Goal: Book appointment/travel/reservation

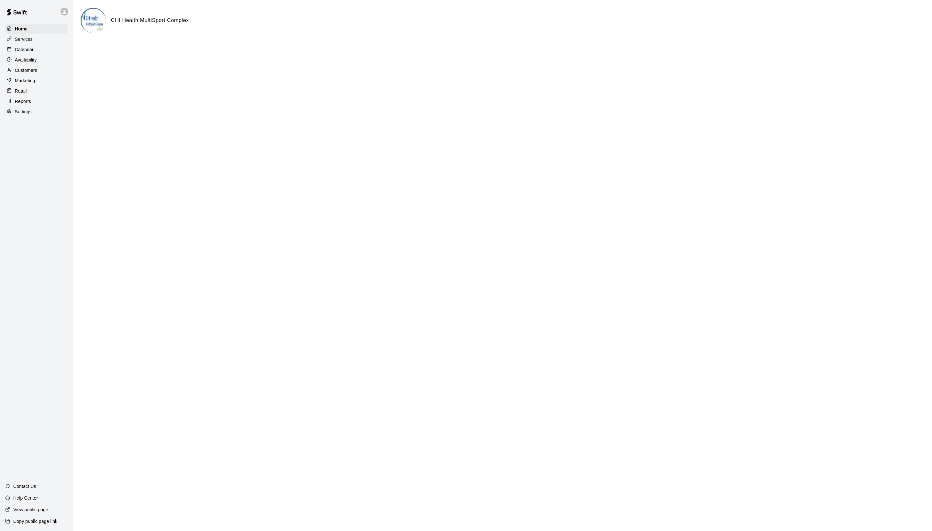
click at [34, 52] on p "Calendar" at bounding box center [24, 49] width 19 height 6
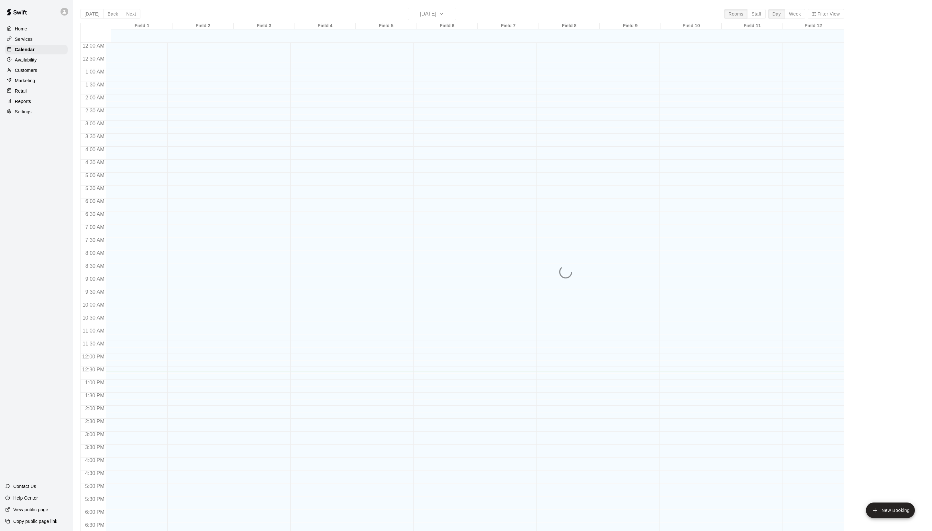
scroll to position [109, 0]
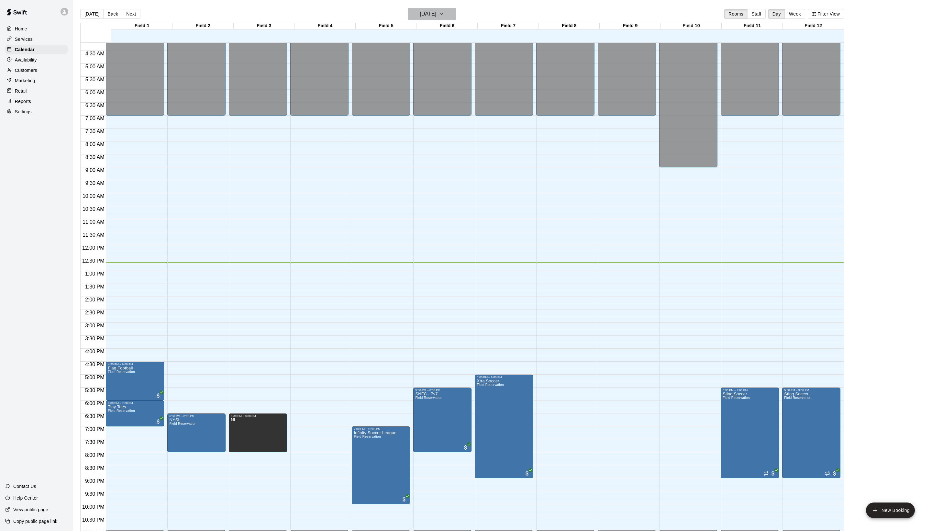
click at [436, 16] on h6 "[DATE]" at bounding box center [428, 13] width 16 height 9
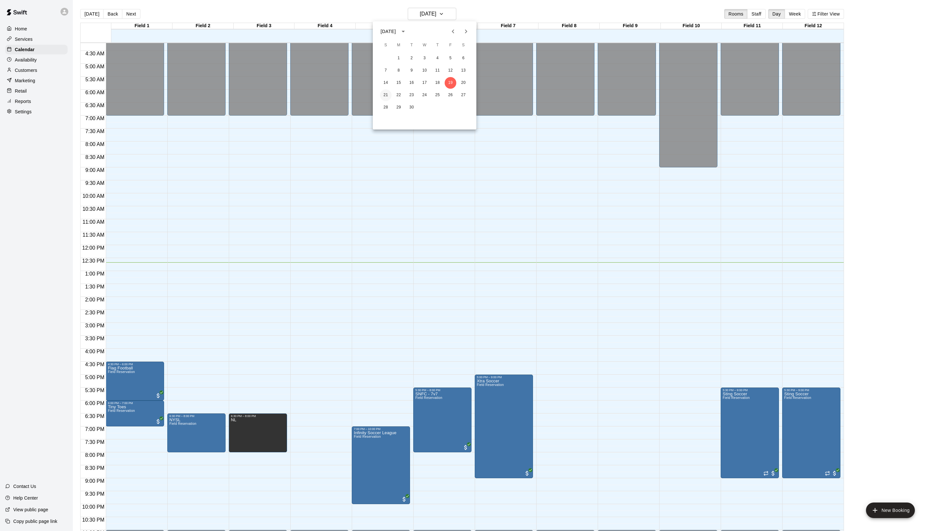
click at [382, 96] on button "21" at bounding box center [386, 95] width 12 height 12
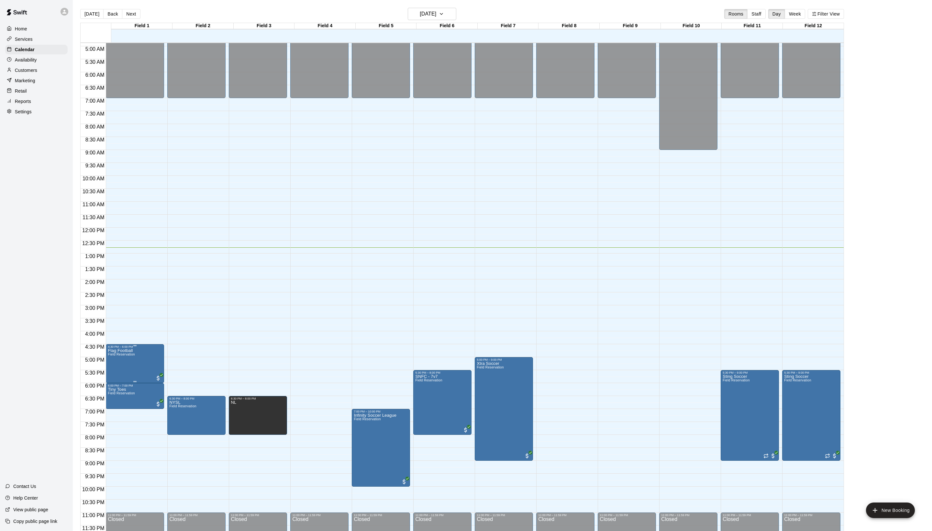
scroll to position [130, 0]
drag, startPoint x: 136, startPoint y: 423, endPoint x: 137, endPoint y: 481, distance: 57.6
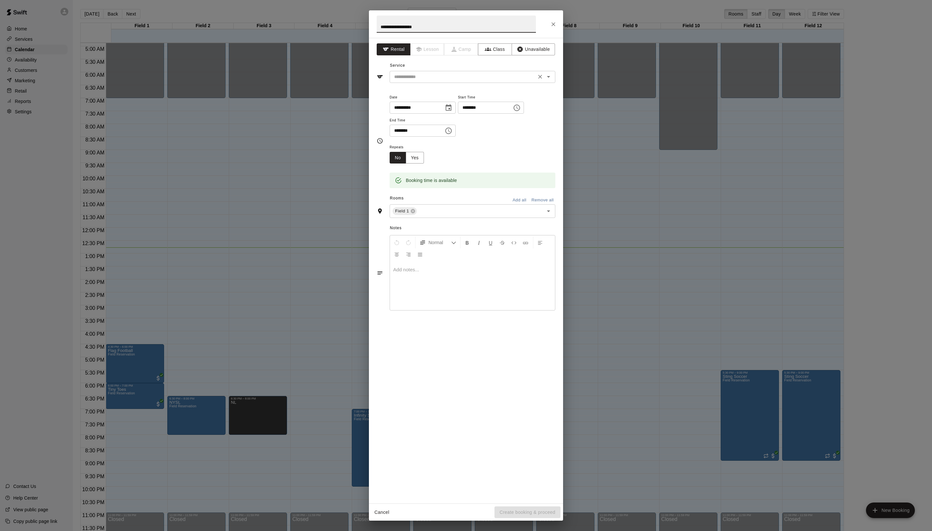
type input "**********"
click at [434, 81] on input "text" at bounding box center [462, 77] width 143 height 8
click at [434, 101] on li "Field Reservation" at bounding box center [478, 105] width 153 height 11
type input "**********"
click at [499, 515] on button "Create booking & proceed" at bounding box center [527, 512] width 66 height 12
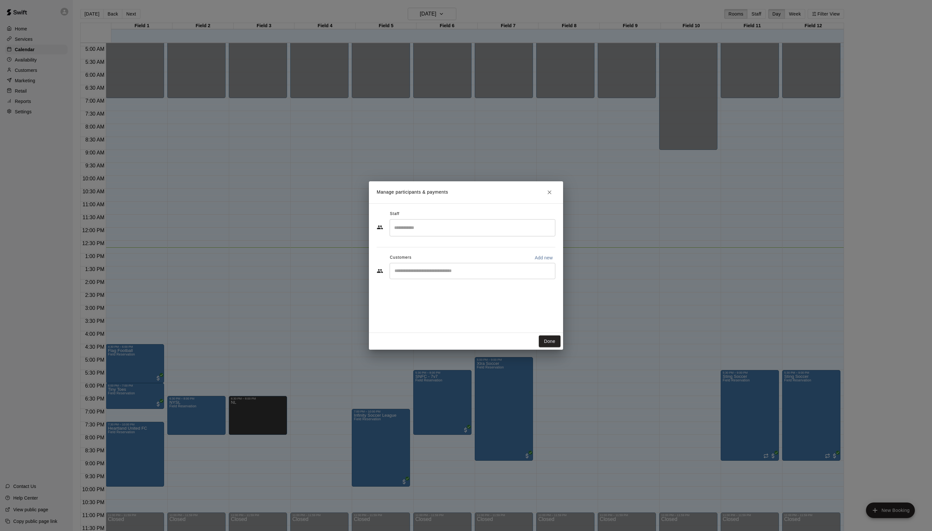
click at [440, 274] on input "Start typing to search customers..." at bounding box center [472, 271] width 160 height 6
type input "****"
click at [462, 303] on div "Brian Locke pres.hufc@gmail.com" at bounding box center [456, 303] width 70 height 14
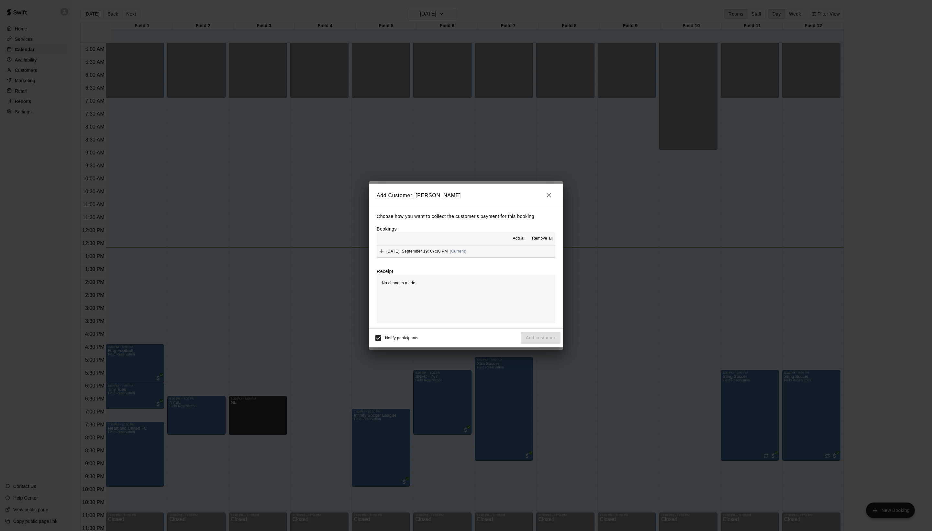
click at [512, 241] on span "Add all" at bounding box center [518, 238] width 13 height 6
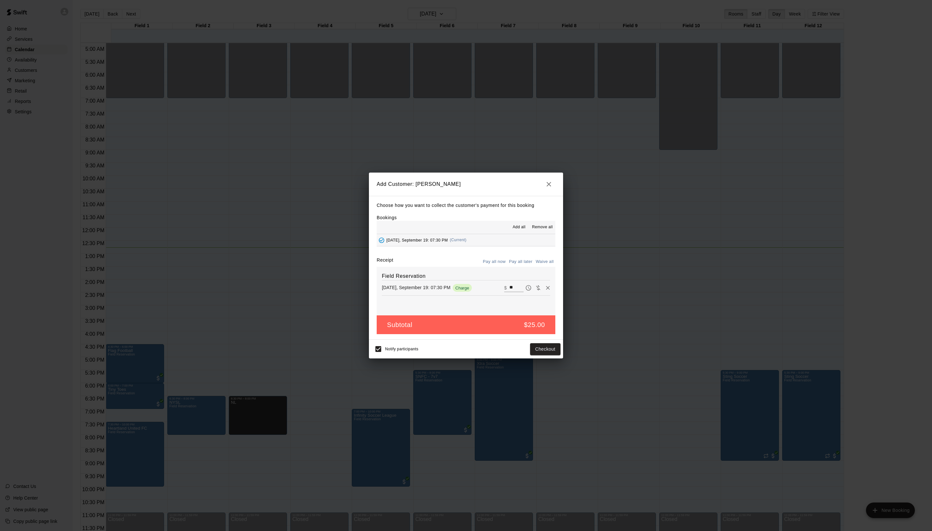
click at [532, 258] on div "Choose how you want to collect the customer's payment for this booking Bookings…" at bounding box center [466, 268] width 194 height 144
click at [534, 263] on button "Waive all" at bounding box center [544, 262] width 21 height 10
type input "*"
click at [533, 355] on button "Add customer" at bounding box center [541, 349] width 40 height 12
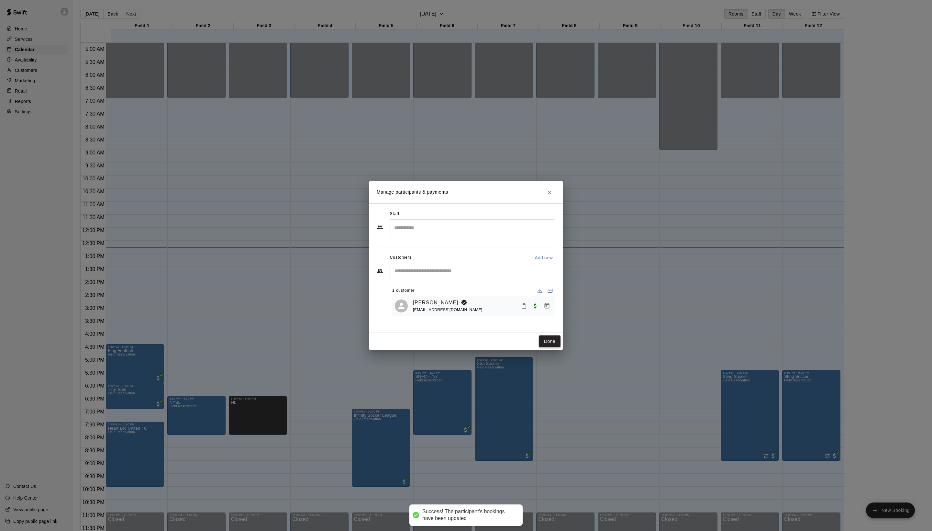
click at [545, 347] on button "Done" at bounding box center [550, 341] width 22 height 12
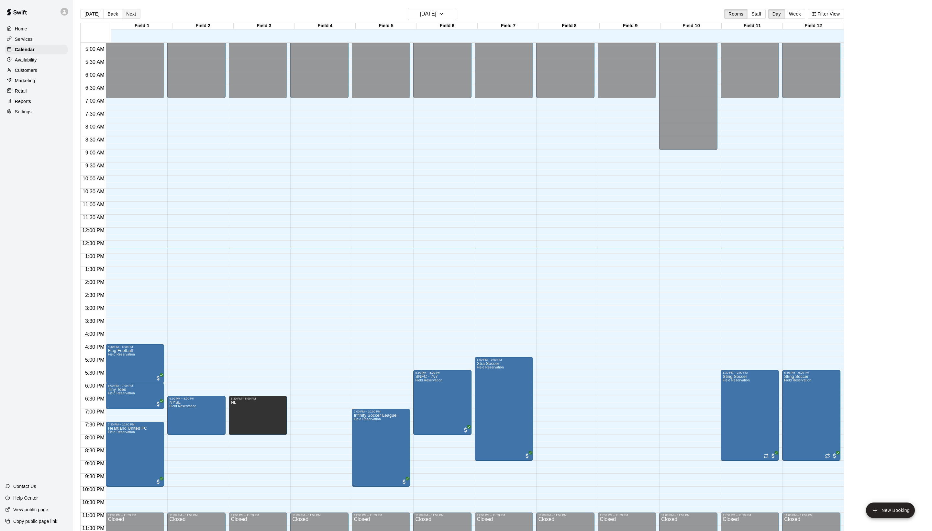
click at [135, 11] on button "Next" at bounding box center [131, 14] width 18 height 10
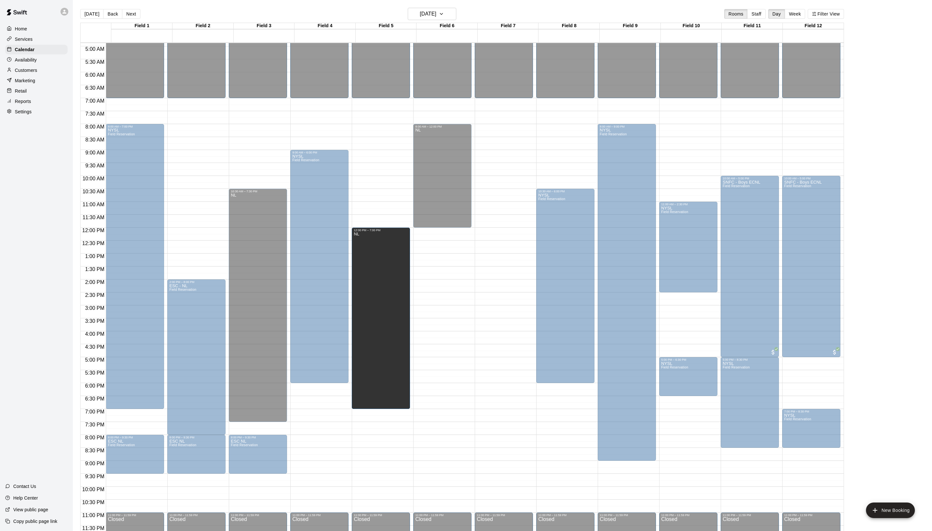
drag, startPoint x: 383, startPoint y: 432, endPoint x: 384, endPoint y: 410, distance: 22.0
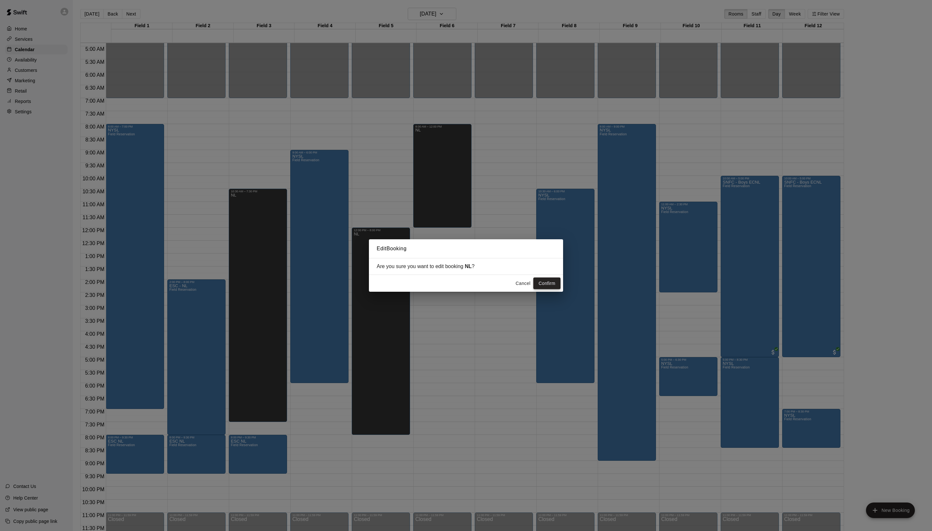
click at [547, 283] on button "Confirm" at bounding box center [546, 283] width 27 height 12
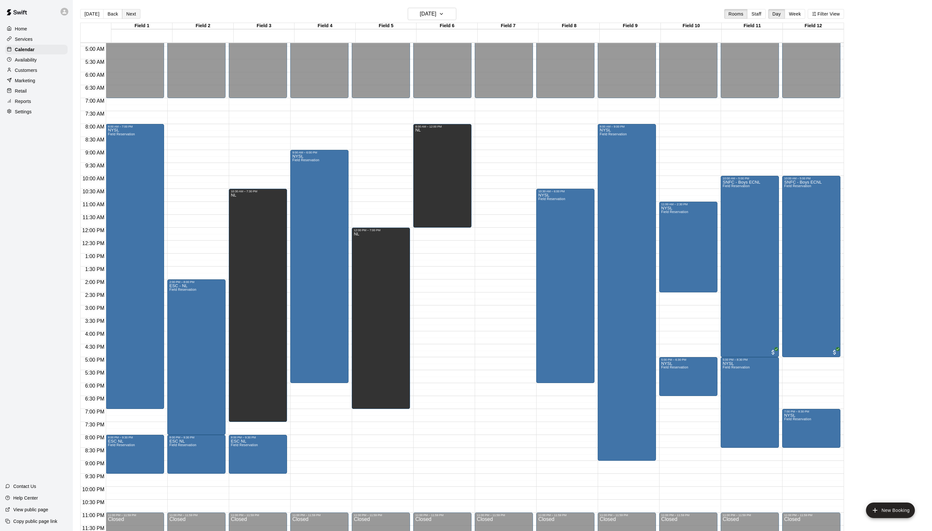
click at [140, 17] on button "Next" at bounding box center [131, 14] width 18 height 10
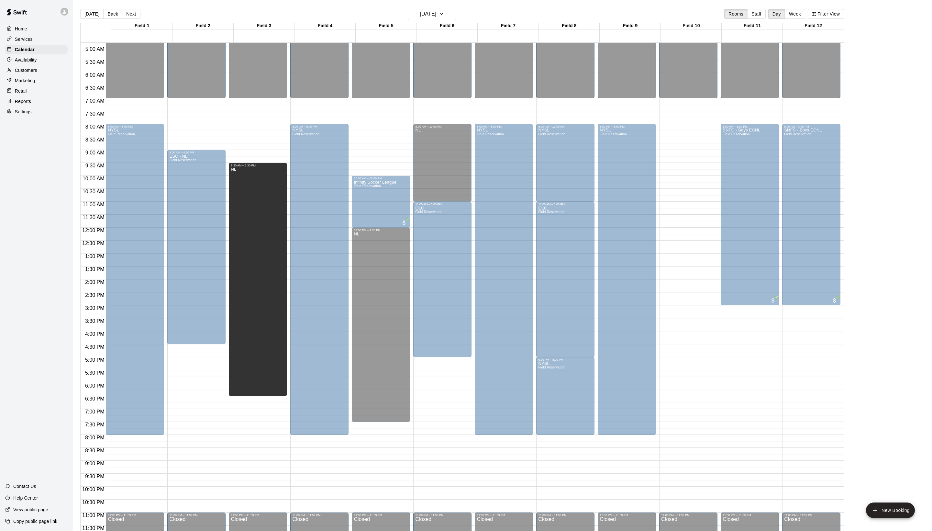
drag, startPoint x: 263, startPoint y: 420, endPoint x: 264, endPoint y: 395, distance: 24.6
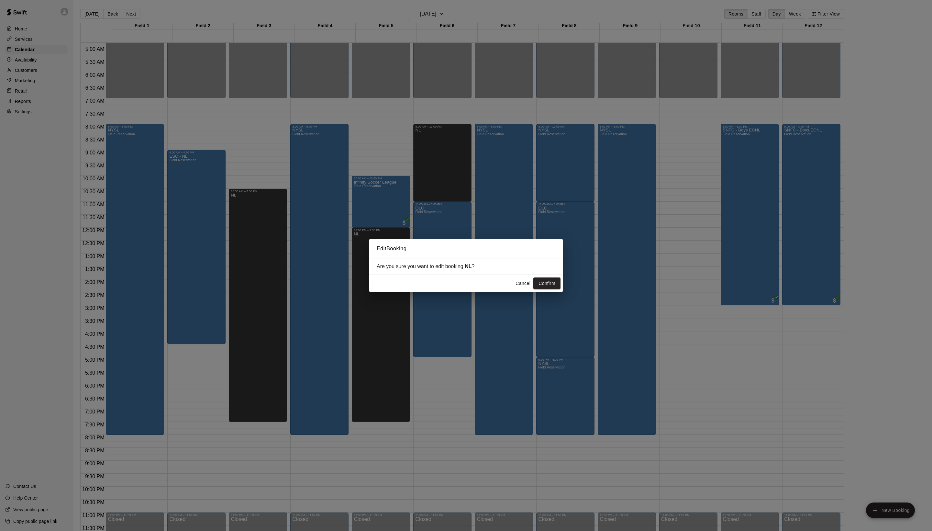
click at [516, 281] on button "Cancel" at bounding box center [522, 283] width 21 height 12
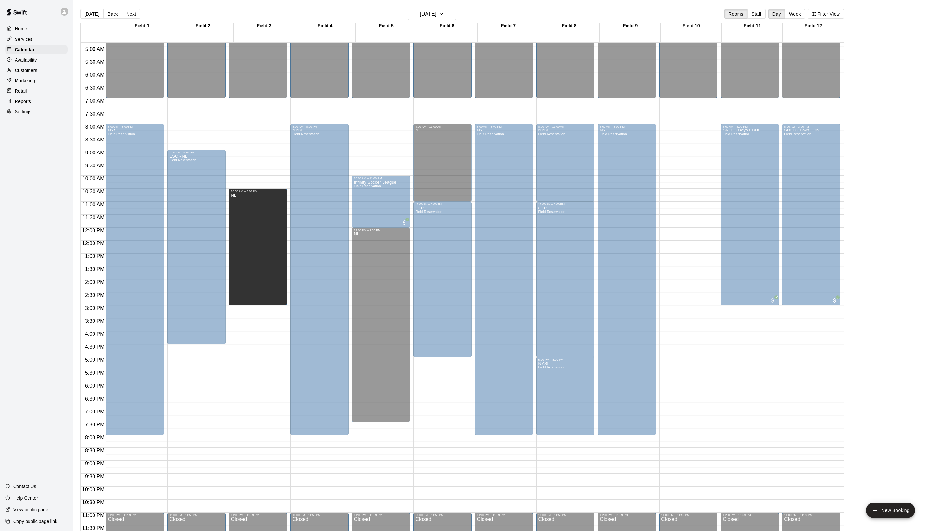
drag, startPoint x: 261, startPoint y: 419, endPoint x: 274, endPoint y: 309, distance: 111.4
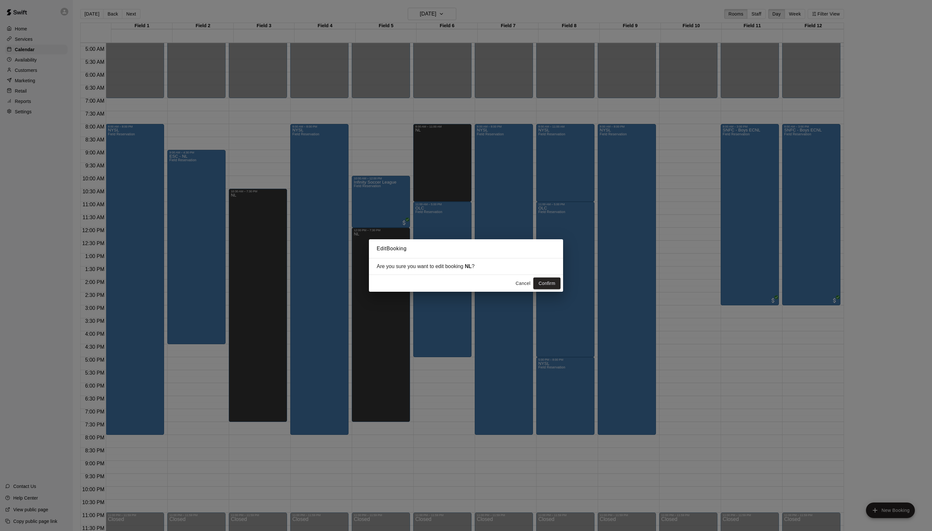
click at [541, 276] on div "Cancel Confirm" at bounding box center [466, 283] width 194 height 17
click at [540, 281] on button "Confirm" at bounding box center [546, 283] width 27 height 12
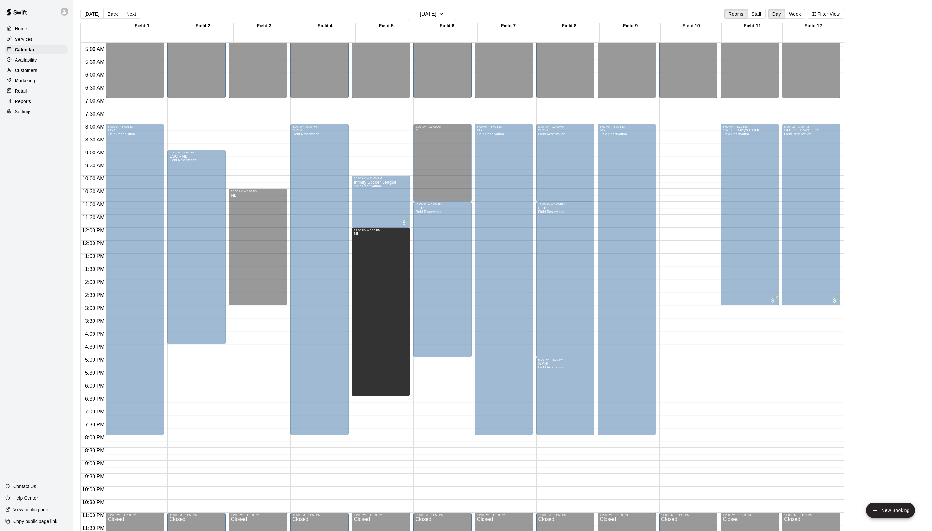
drag, startPoint x: 385, startPoint y: 419, endPoint x: 386, endPoint y: 397, distance: 22.0
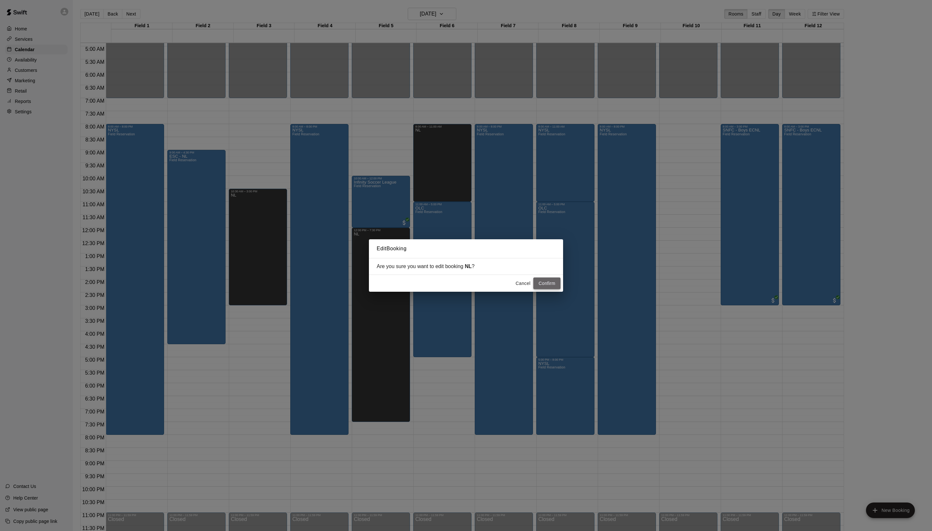
click at [545, 283] on button "Confirm" at bounding box center [546, 283] width 27 height 12
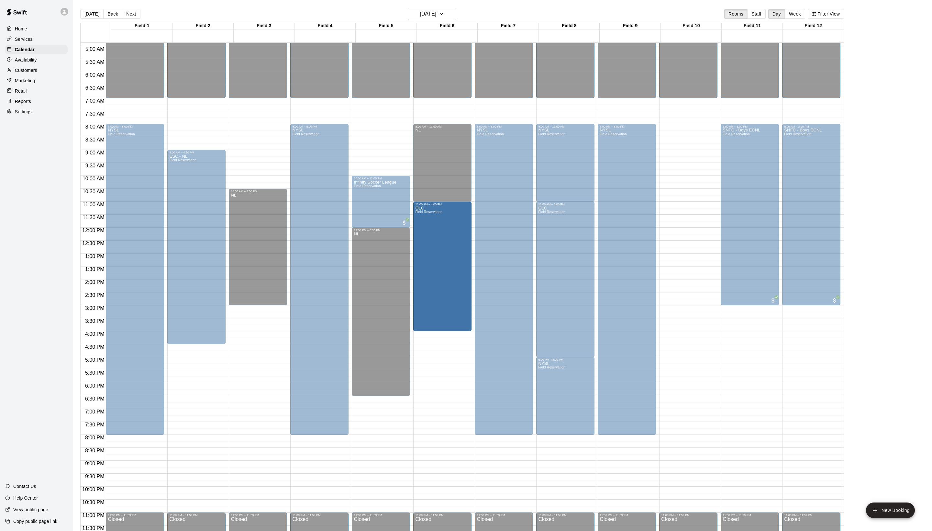
drag, startPoint x: 445, startPoint y: 354, endPoint x: 445, endPoint y: 335, distance: 19.4
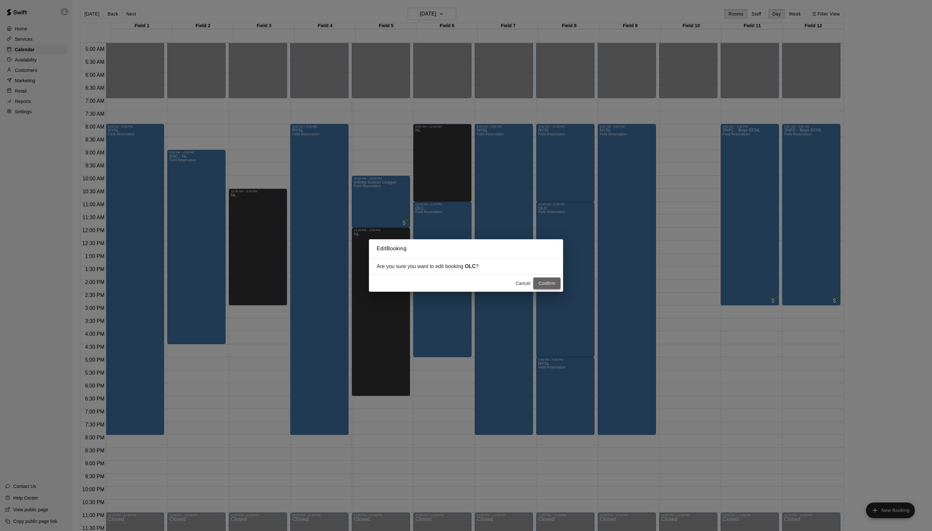
click at [552, 287] on button "Confirm" at bounding box center [546, 283] width 27 height 12
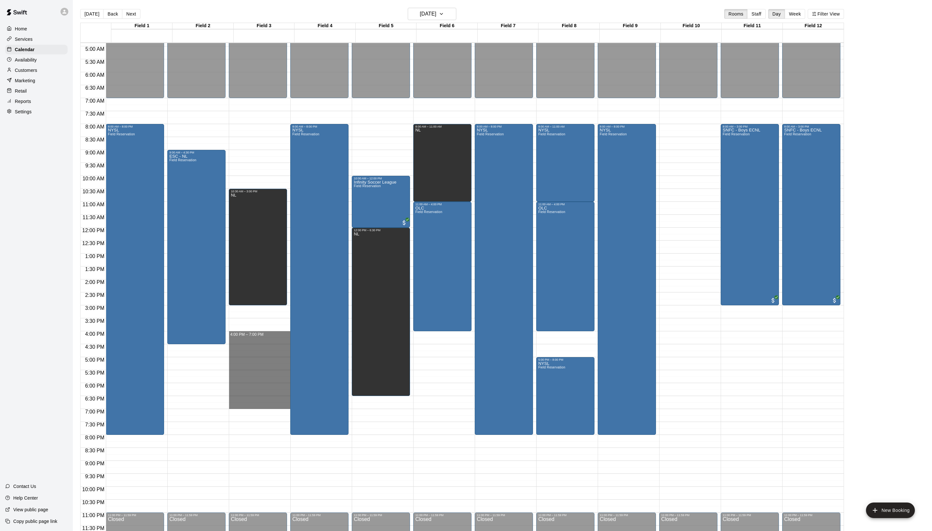
drag, startPoint x: 240, startPoint y: 333, endPoint x: 240, endPoint y: 406, distance: 73.8
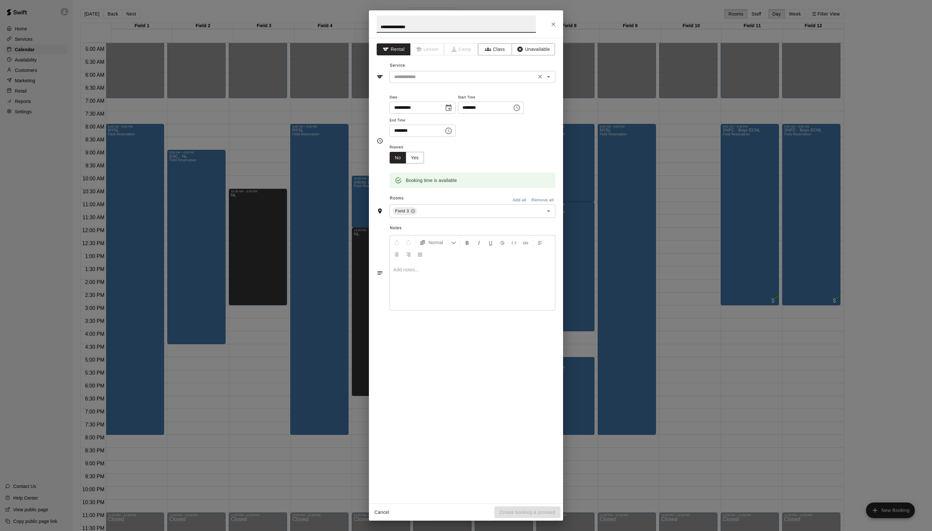
click at [428, 83] on div "​" at bounding box center [473, 77] width 166 height 12
type input "**********"
click at [428, 98] on ul "Field Reservation" at bounding box center [478, 106] width 153 height 16
click at [428, 106] on li "Field Reservation" at bounding box center [478, 105] width 153 height 11
type input "**********"
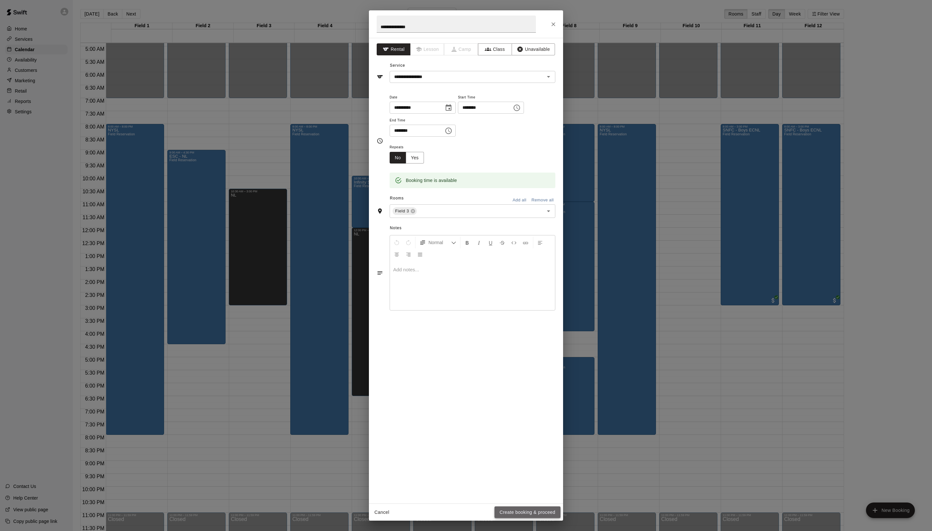
click at [505, 510] on button "Create booking & proceed" at bounding box center [527, 512] width 66 height 12
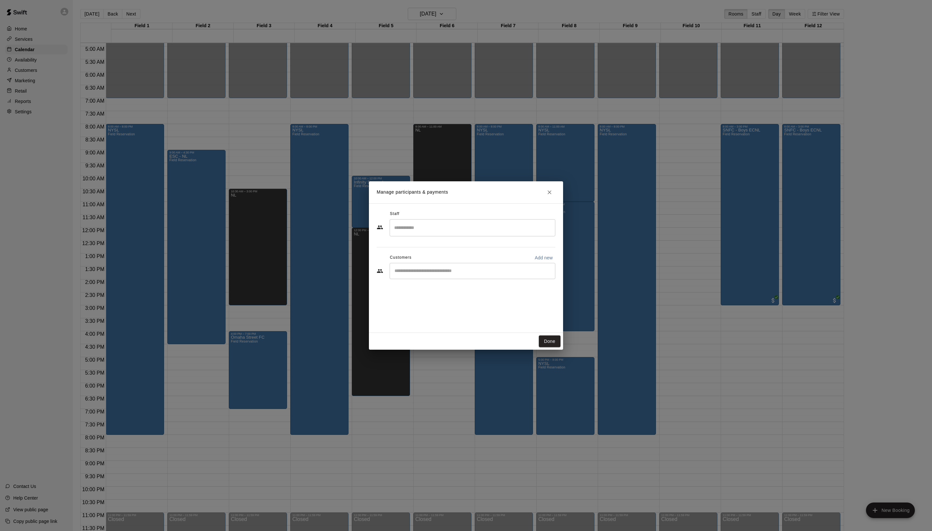
click at [435, 274] on input "Start typing to search customers..." at bounding box center [472, 271] width 160 height 6
type input "****"
click at [470, 324] on div "Juan Cardenas omahastreetfc@gmail.com" at bounding box center [456, 324] width 70 height 14
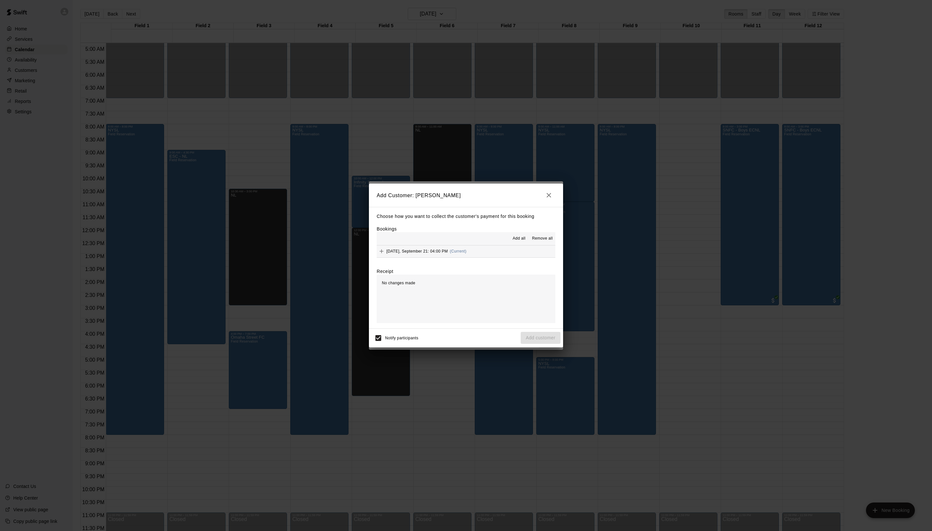
click at [509, 228] on div "Bookings Add all Remove all Sunday, September 21: 04:00 PM (Current)" at bounding box center [466, 241] width 179 height 32
click at [509, 234] on button "Add all" at bounding box center [519, 238] width 21 height 10
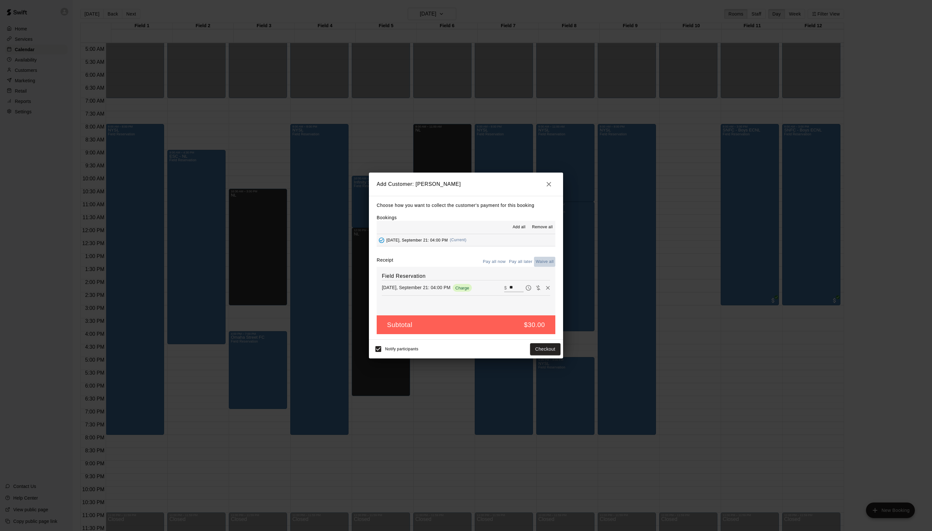
click at [545, 267] on button "Waive all" at bounding box center [544, 262] width 21 height 10
type input "*"
click at [543, 355] on button "Add customer" at bounding box center [541, 349] width 40 height 12
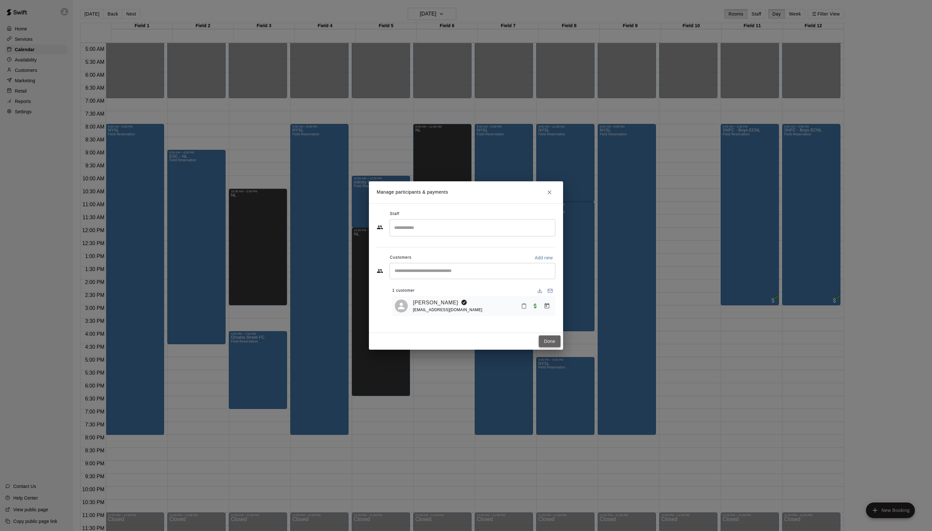
click at [549, 347] on button "Done" at bounding box center [550, 341] width 22 height 12
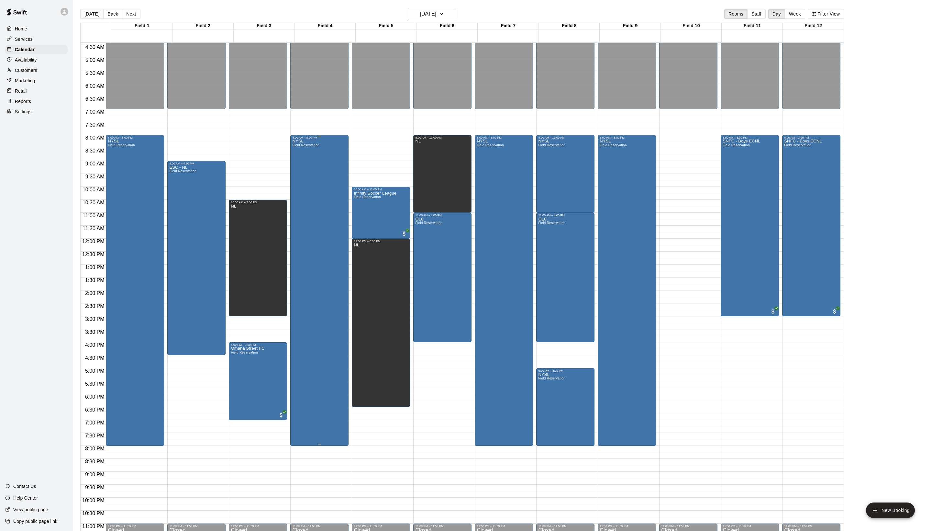
scroll to position [113, 0]
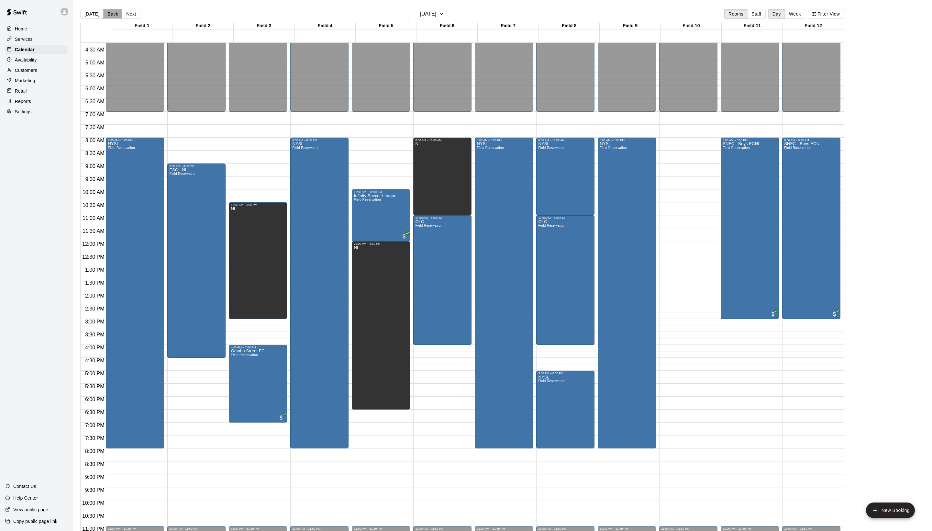
click at [114, 12] on button "Back" at bounding box center [112, 14] width 19 height 10
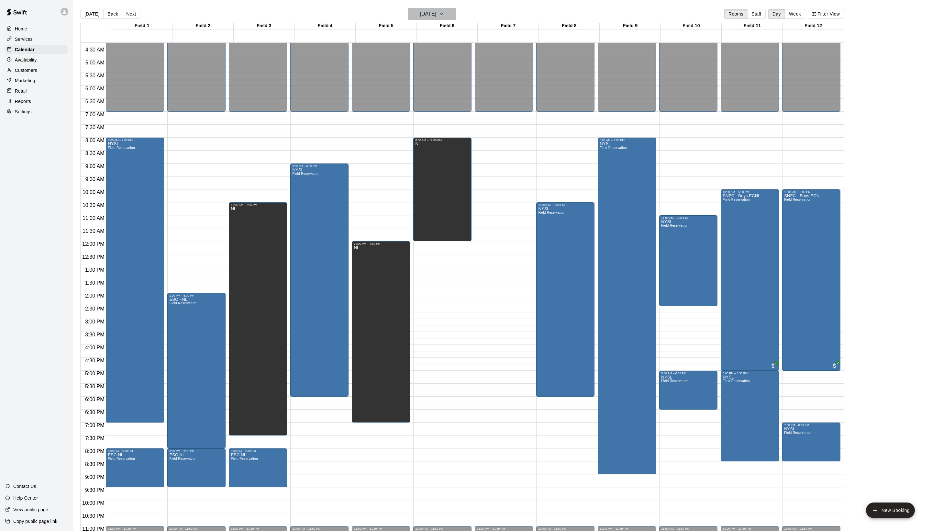
click at [420, 11] on h6 "Saturday Sep 20" at bounding box center [428, 13] width 16 height 9
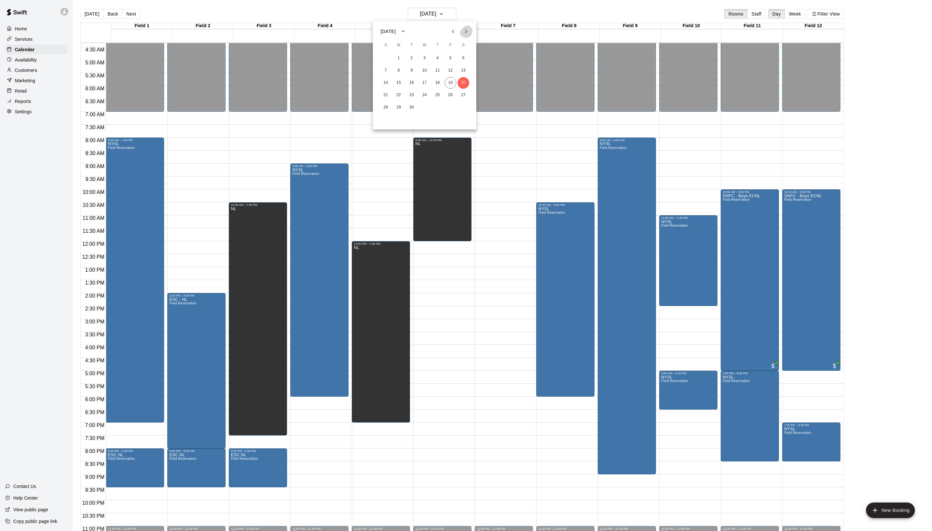
click at [462, 31] on icon "Next month" at bounding box center [466, 31] width 8 height 8
click at [384, 81] on button "9" at bounding box center [386, 83] width 12 height 12
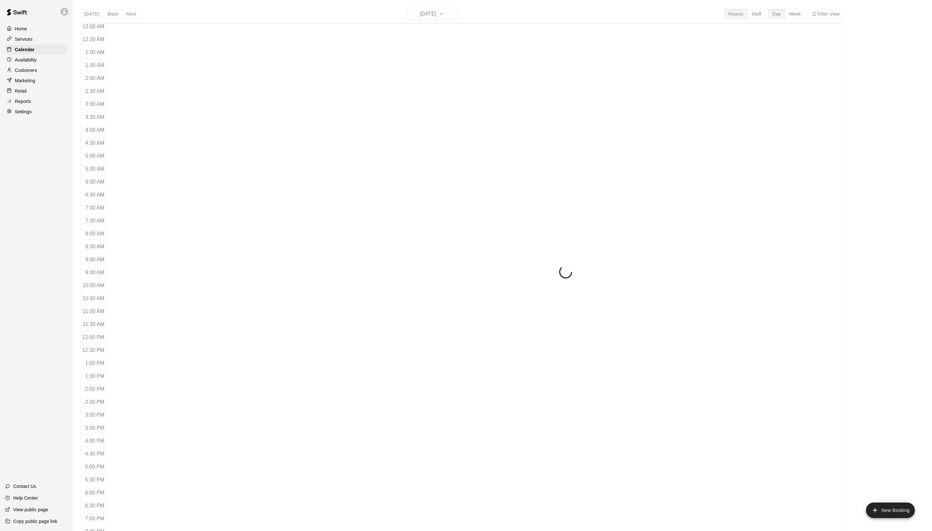
scroll to position [109, 0]
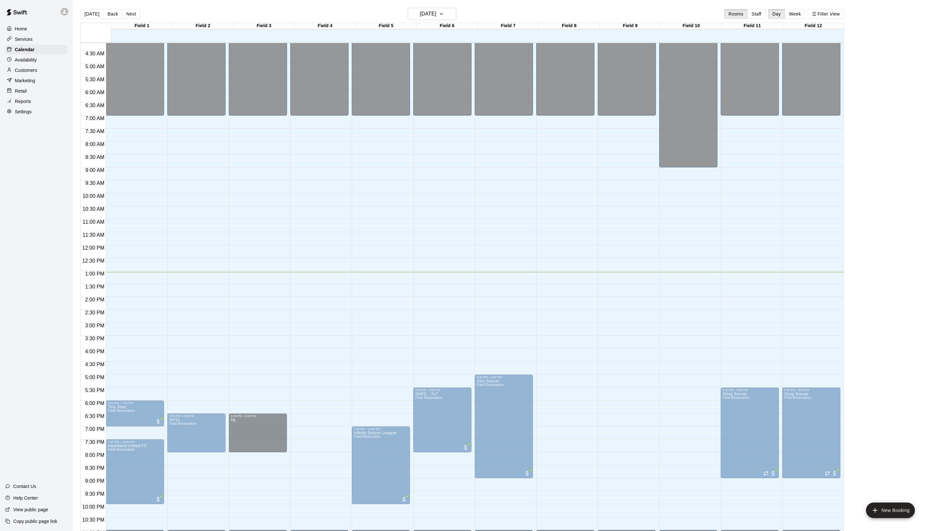
click at [135, 373] on span "Field Reservation" at bounding box center [121, 372] width 27 height 4
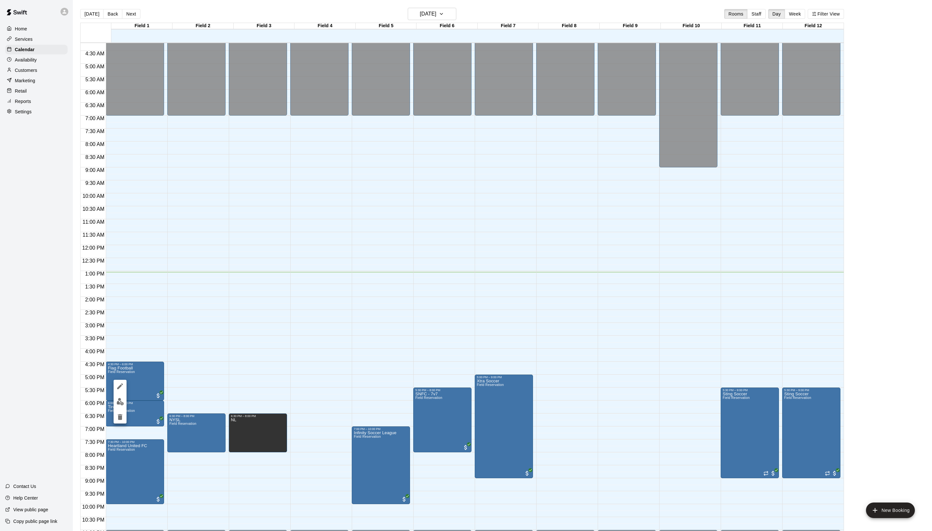
click at [122, 420] on icon "delete" at bounding box center [120, 417] width 5 height 6
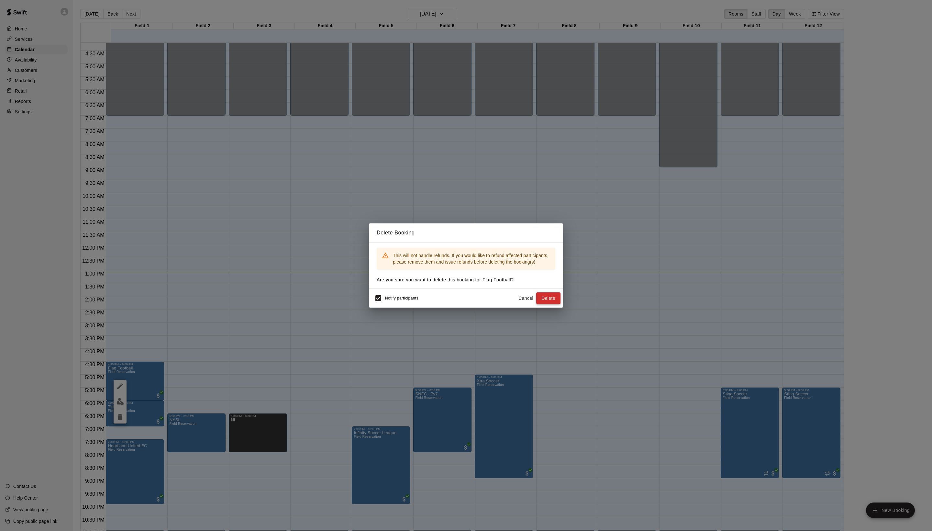
click at [536, 304] on button "Delete" at bounding box center [548, 298] width 24 height 12
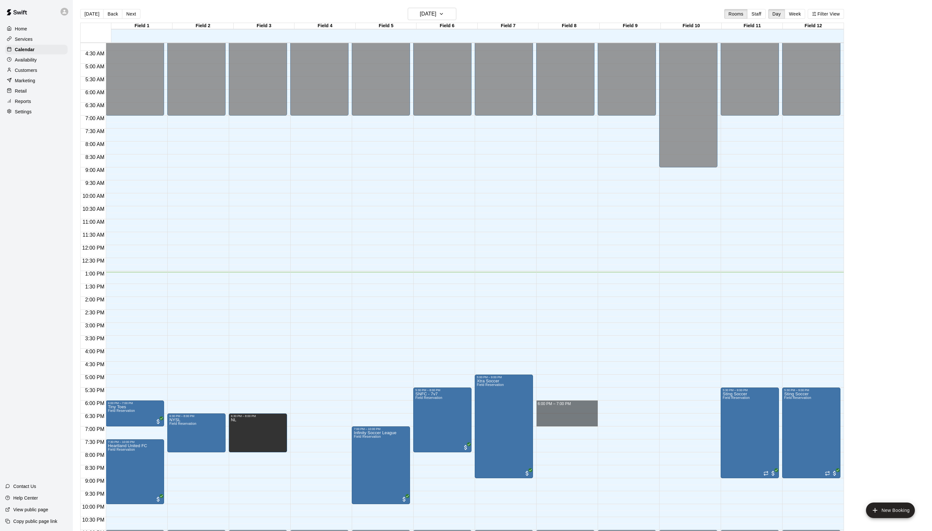
drag, startPoint x: 549, startPoint y: 404, endPoint x: 549, endPoint y: 425, distance: 20.7
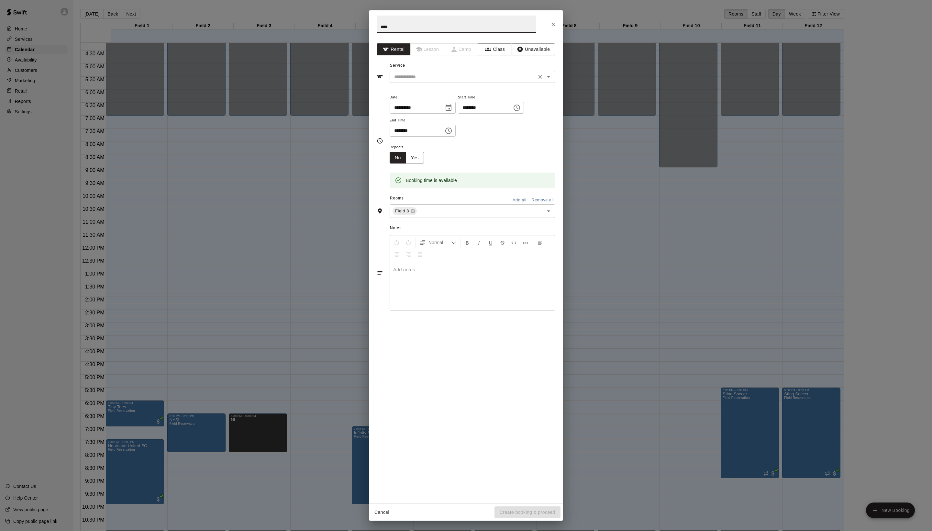
type input "****"
click at [459, 81] on input "text" at bounding box center [462, 77] width 143 height 8
click at [455, 81] on input "text" at bounding box center [462, 77] width 143 height 8
click at [445, 106] on li "Field Reservation" at bounding box center [478, 105] width 153 height 11
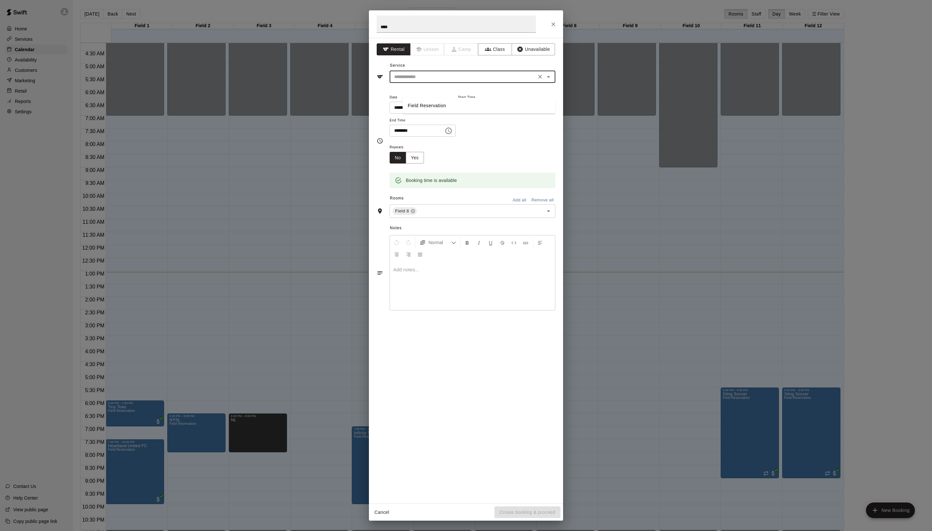
type input "**********"
click at [526, 511] on button "Create booking & proceed" at bounding box center [527, 512] width 66 height 12
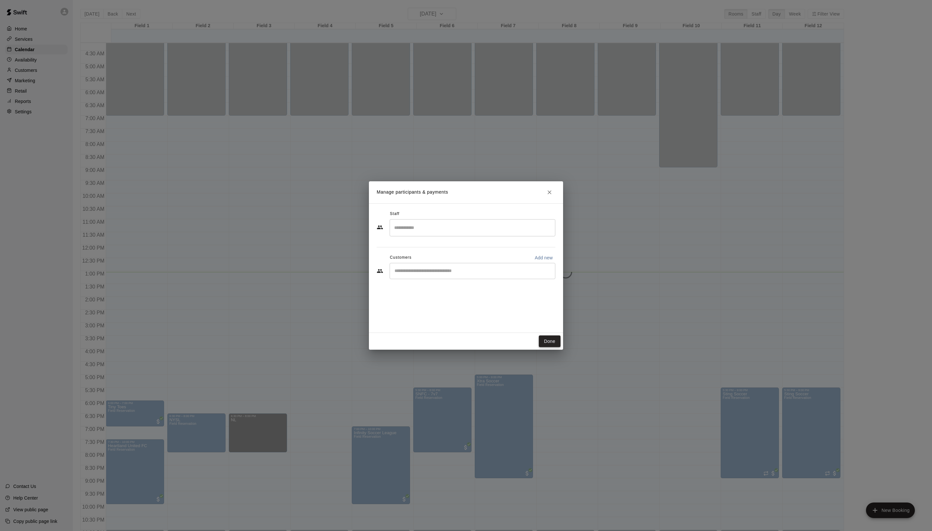
click at [549, 338] on button "Done" at bounding box center [550, 341] width 22 height 12
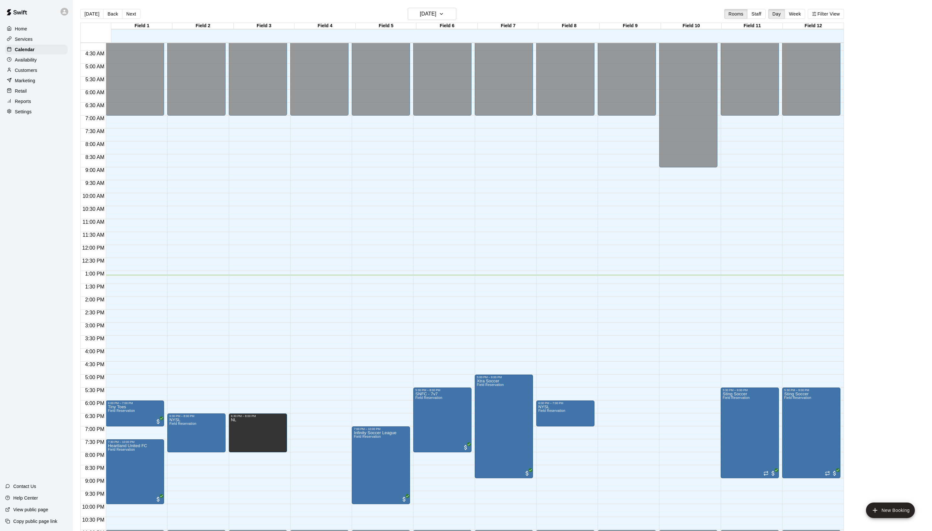
click at [833, 129] on div "12:00 AM – 7:00 AM Closed 5:30 PM – 9:00 PM Sting Soccer Field Reservation 11:0…" at bounding box center [811, 244] width 58 height 621
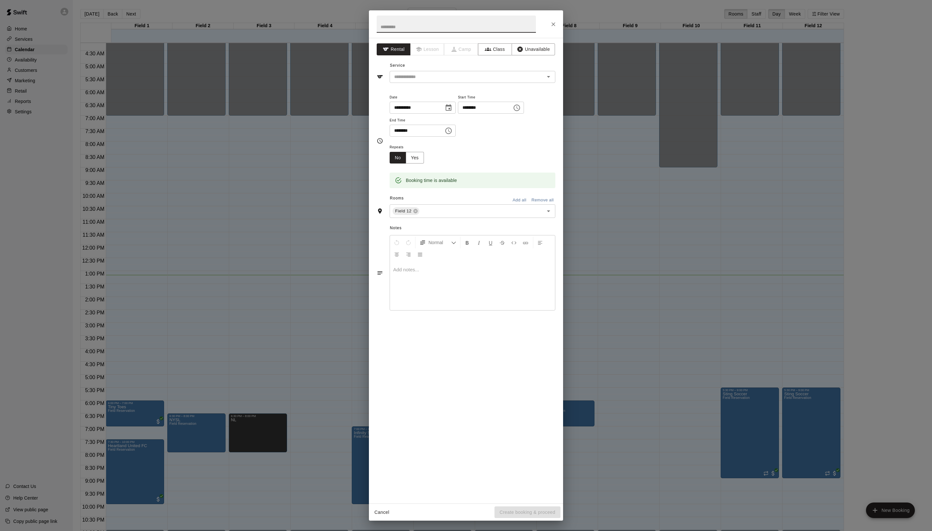
click at [850, 117] on div "**********" at bounding box center [466, 265] width 932 height 531
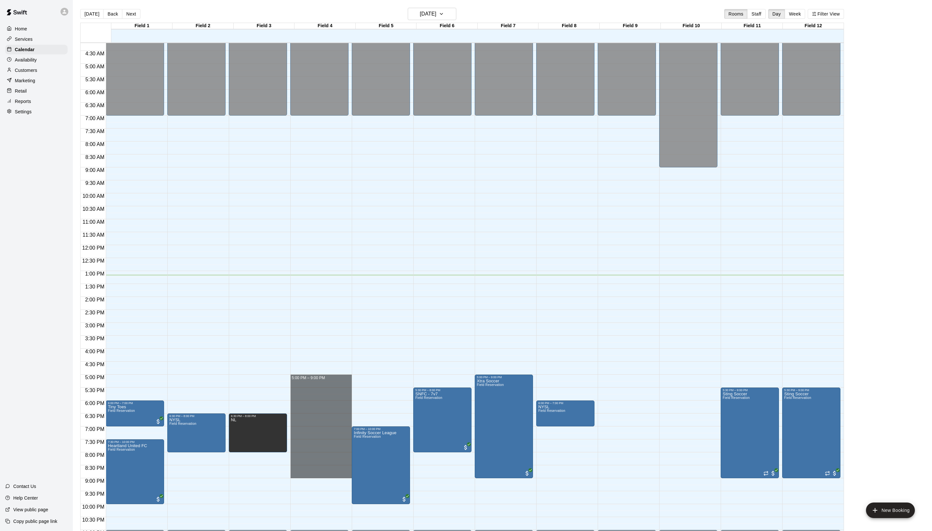
drag, startPoint x: 304, startPoint y: 379, endPoint x: 309, endPoint y: 480, distance: 101.1
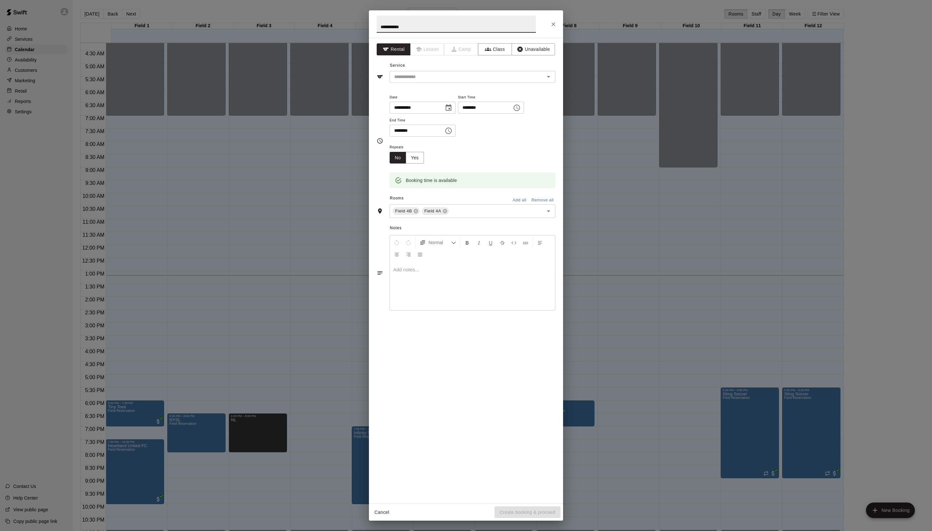
type input "**********"
drag, startPoint x: 490, startPoint y: 145, endPoint x: 481, endPoint y: 192, distance: 47.5
click at [452, 135] on icon "Choose time, selected time is 9:00 PM" at bounding box center [449, 131] width 8 height 8
click at [408, 201] on li "07" at bounding box center [412, 195] width 16 height 12
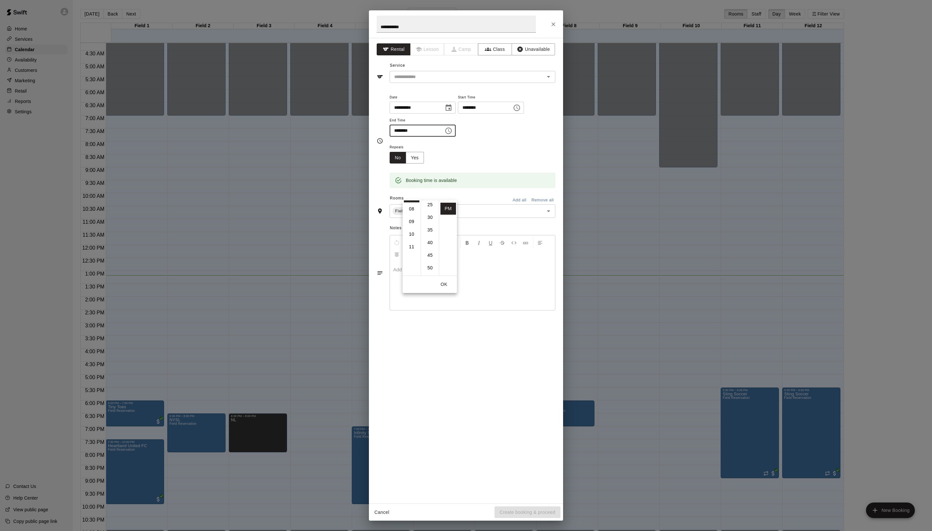
scroll to position [74, 0]
click at [426, 253] on li "45" at bounding box center [430, 247] width 16 height 12
type input "********"
click at [418, 213] on icon at bounding box center [416, 211] width 4 height 4
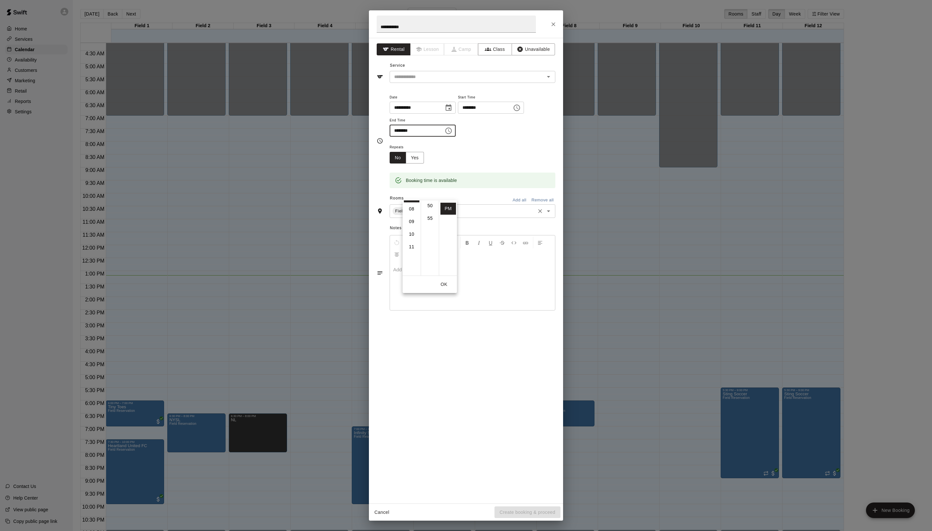
click at [418, 213] on icon at bounding box center [416, 211] width 4 height 4
click at [485, 192] on div "​" at bounding box center [473, 186] width 166 height 12
click at [446, 293] on li "Field 4B" at bounding box center [478, 287] width 153 height 11
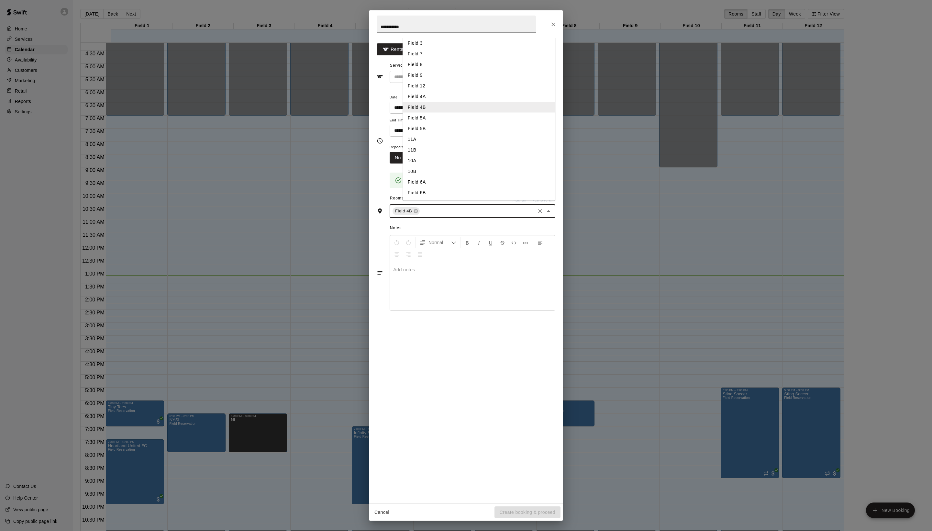
click at [466, 215] on input "text" at bounding box center [478, 211] width 114 height 8
click at [425, 59] on li "Field 7" at bounding box center [478, 54] width 153 height 11
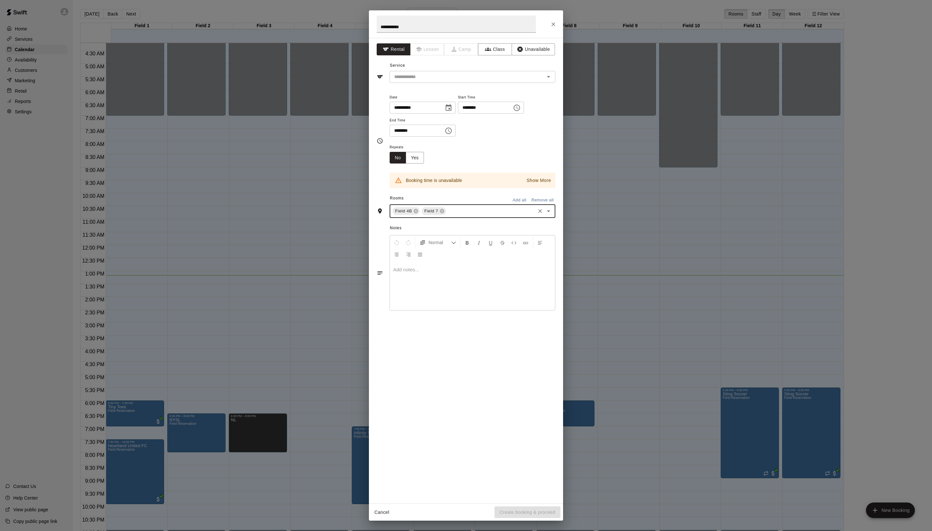
click at [551, 21] on icon "Close" at bounding box center [553, 24] width 6 height 6
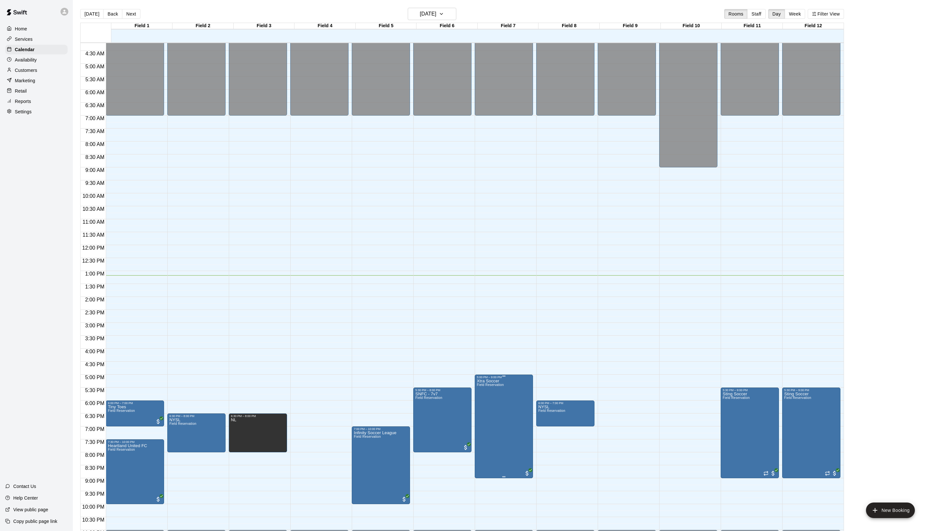
click at [489, 396] on icon "edit" at bounding box center [486, 393] width 6 height 6
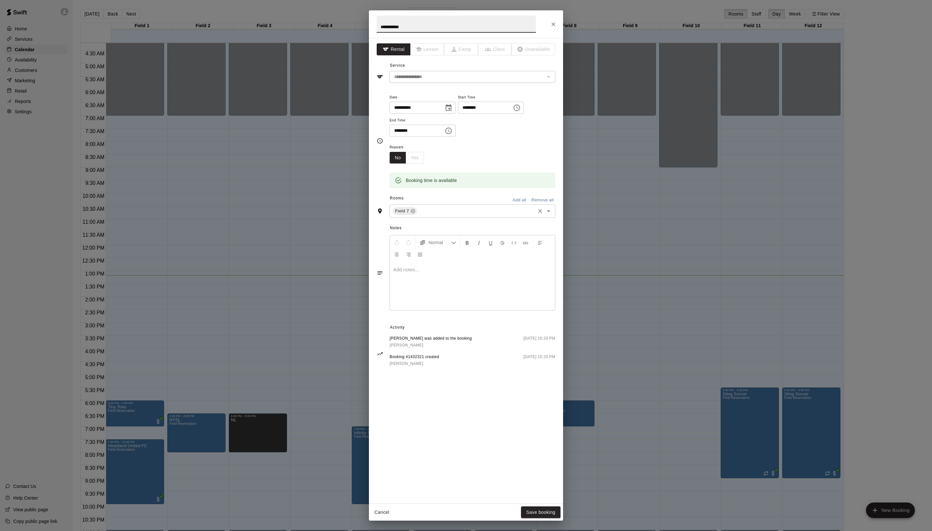
click at [450, 215] on input "text" at bounding box center [476, 211] width 116 height 8
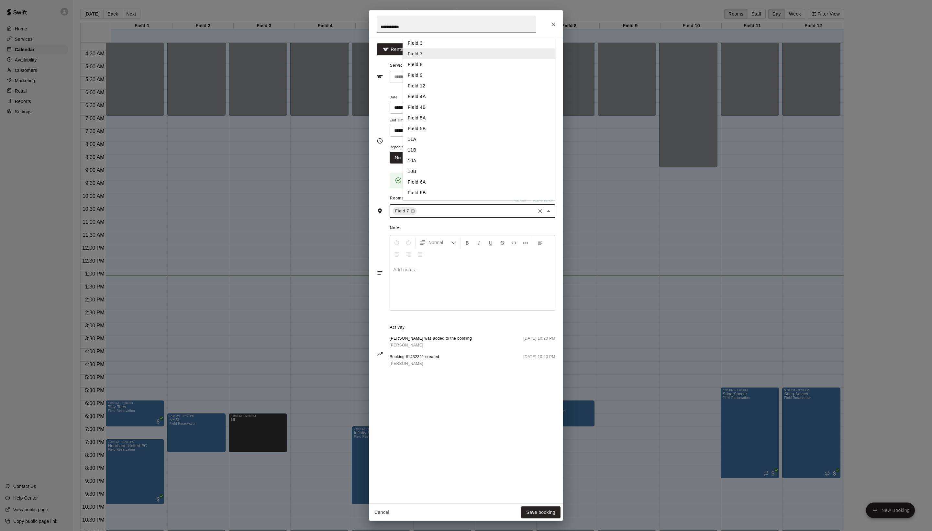
click at [443, 102] on li "Field 4A" at bounding box center [478, 96] width 153 height 11
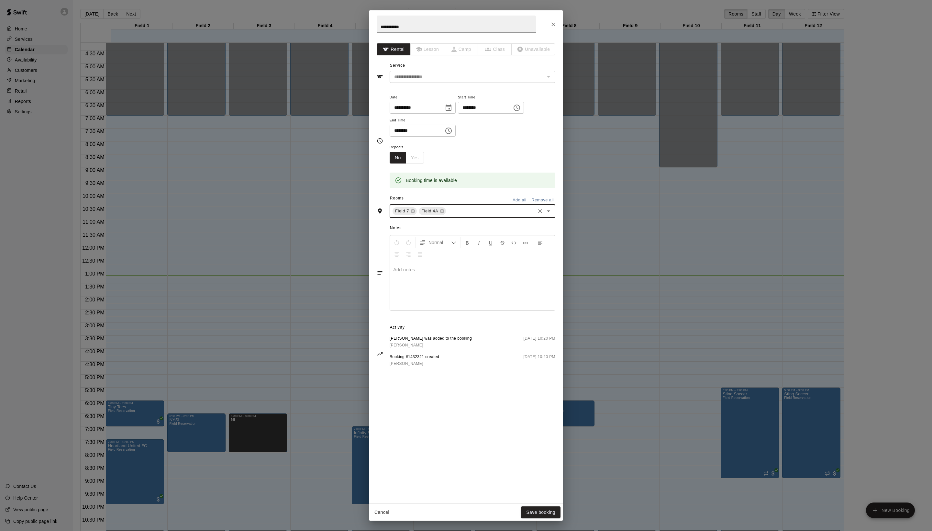
click at [452, 135] on icon "Choose time, selected time is 9:00 PM" at bounding box center [449, 131] width 8 height 8
click at [408, 202] on li "07" at bounding box center [412, 196] width 16 height 12
click at [426, 253] on li "45" at bounding box center [430, 247] width 16 height 12
type input "********"
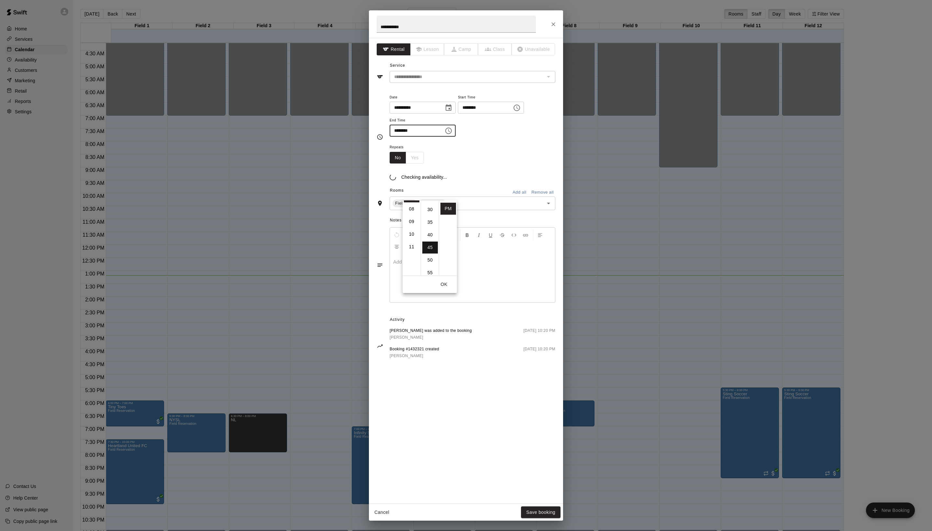
scroll to position [128, 0]
click at [511, 163] on div "Repeats No Yes" at bounding box center [473, 153] width 166 height 20
click at [522, 510] on button "Save booking" at bounding box center [540, 512] width 39 height 12
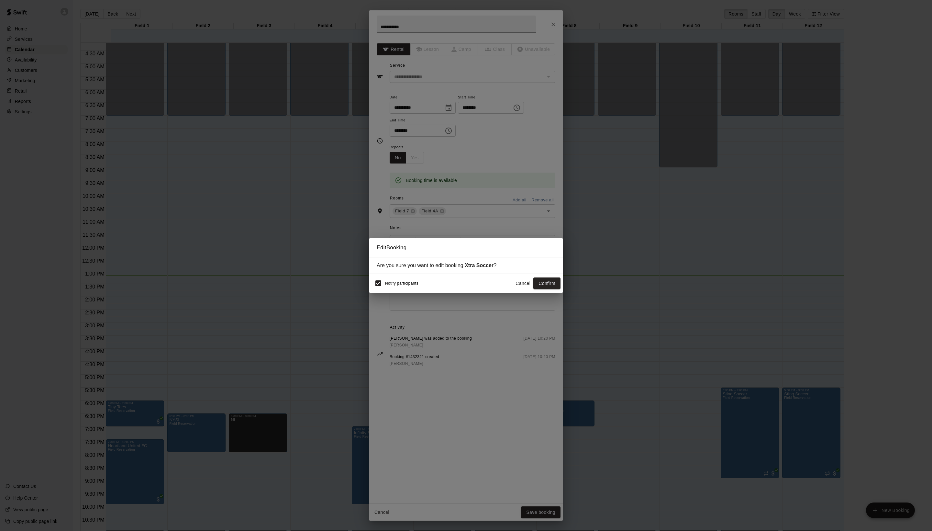
click at [540, 276] on div "Notify participants Cancel Confirm" at bounding box center [465, 283] width 189 height 14
click at [534, 281] on button "Confirm" at bounding box center [546, 283] width 27 height 12
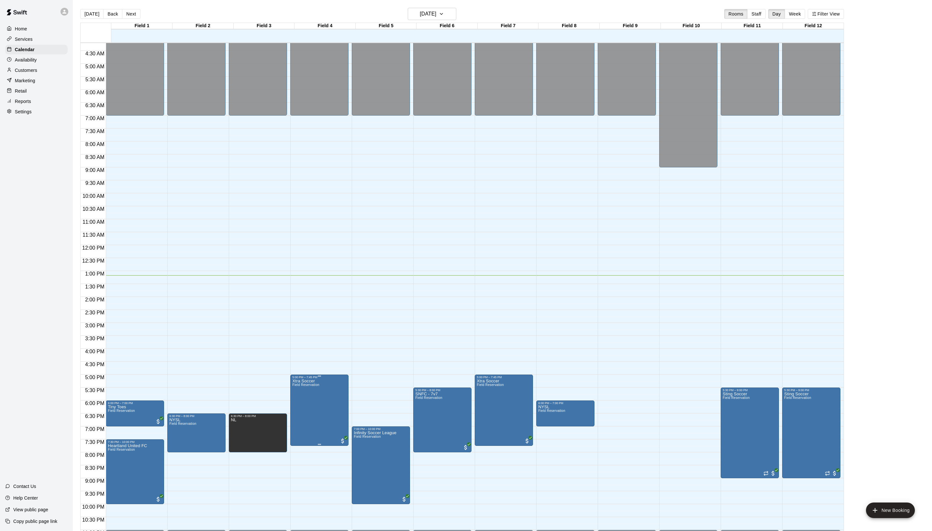
click at [319, 386] on span "Field Reservation" at bounding box center [305, 385] width 27 height 4
click at [307, 399] on icon "edit" at bounding box center [303, 399] width 8 height 8
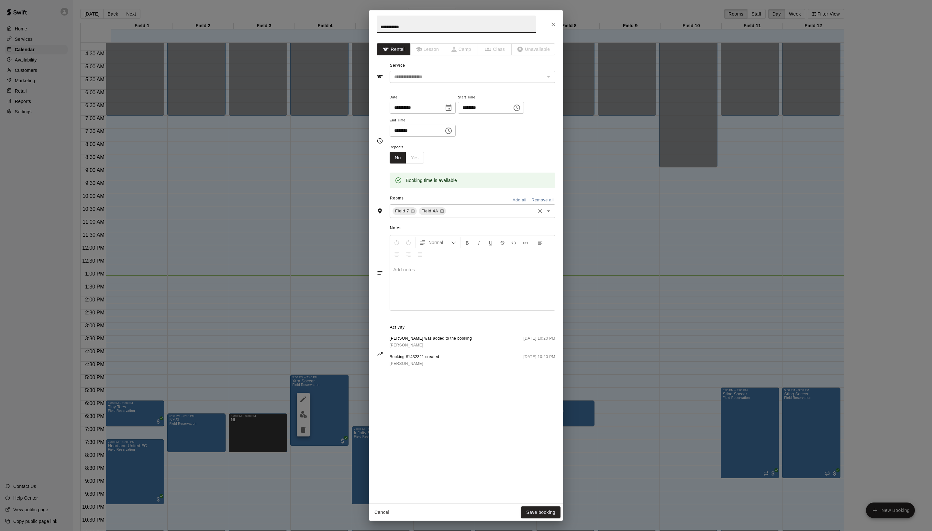
click at [444, 213] on icon at bounding box center [442, 211] width 4 height 4
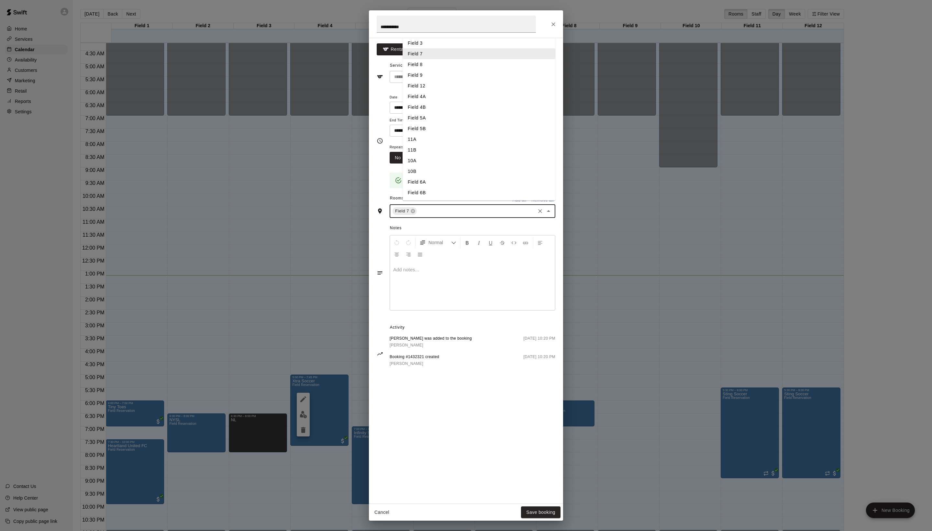
click at [461, 215] on input "text" at bounding box center [476, 211] width 116 height 8
click at [434, 113] on li "Field 4B" at bounding box center [478, 107] width 153 height 11
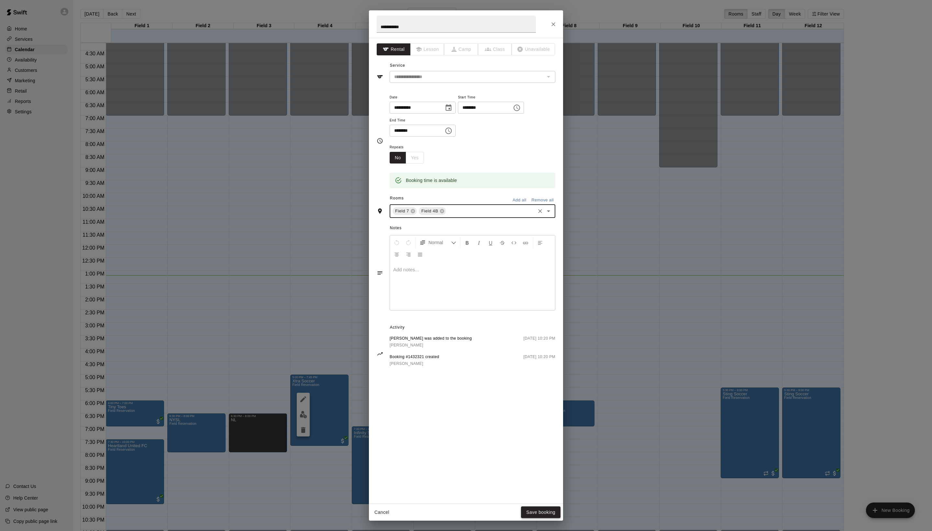
click at [536, 509] on button "Save booking" at bounding box center [540, 512] width 39 height 12
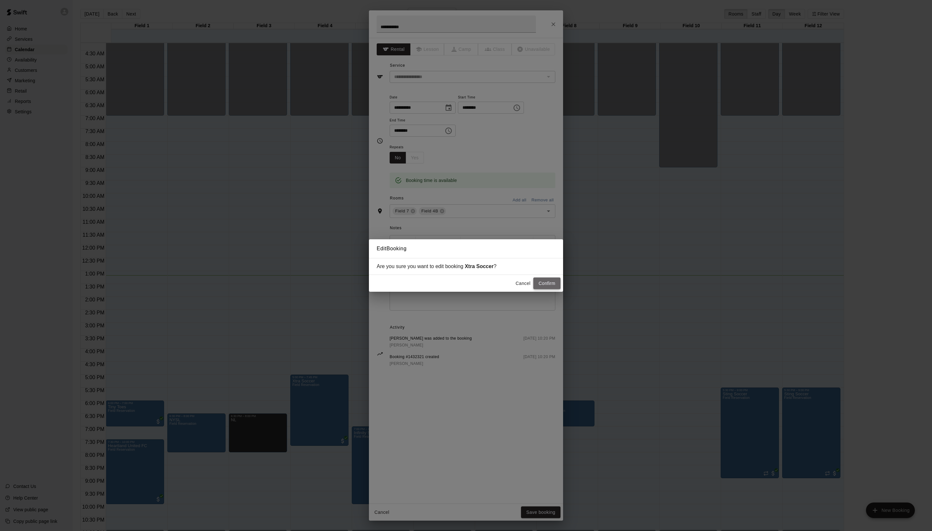
click at [547, 283] on button "Confirm" at bounding box center [546, 283] width 27 height 12
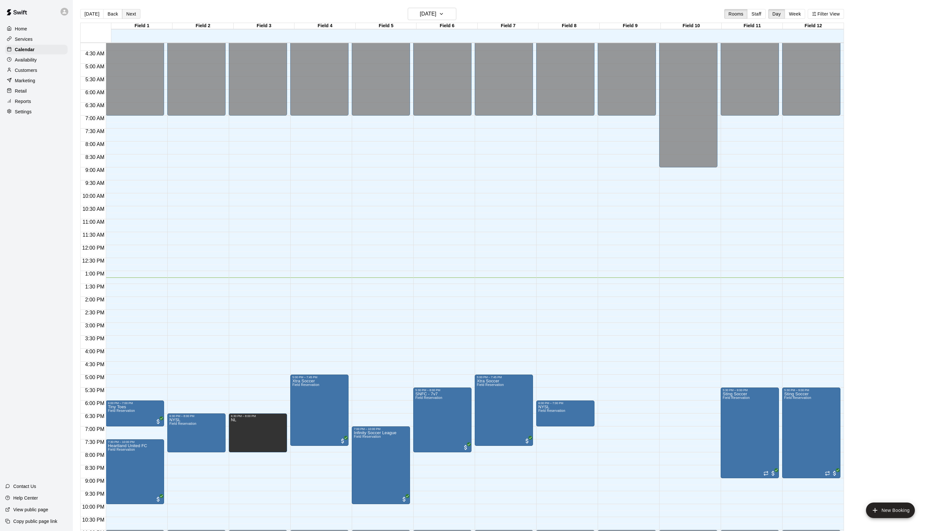
click at [140, 14] on button "Next" at bounding box center [131, 14] width 18 height 10
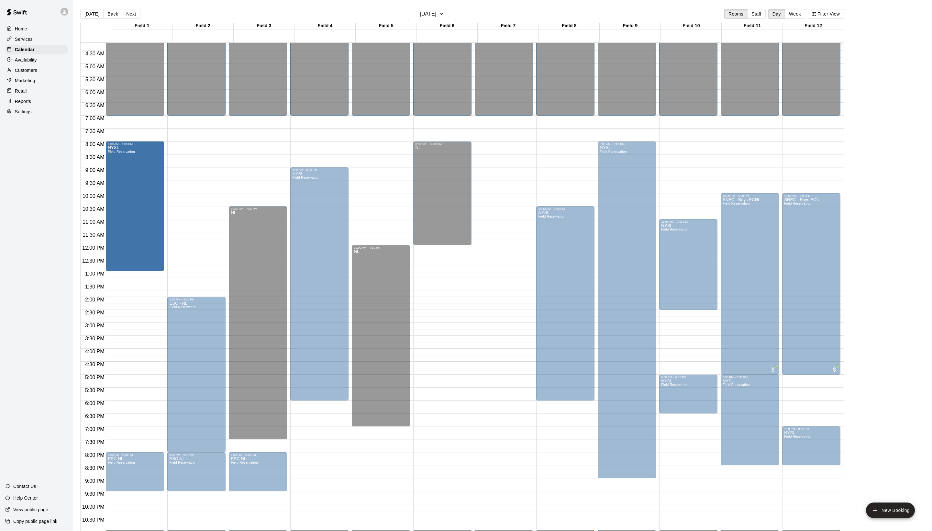
drag, startPoint x: 140, startPoint y: 427, endPoint x: 143, endPoint y: 280, distance: 147.5
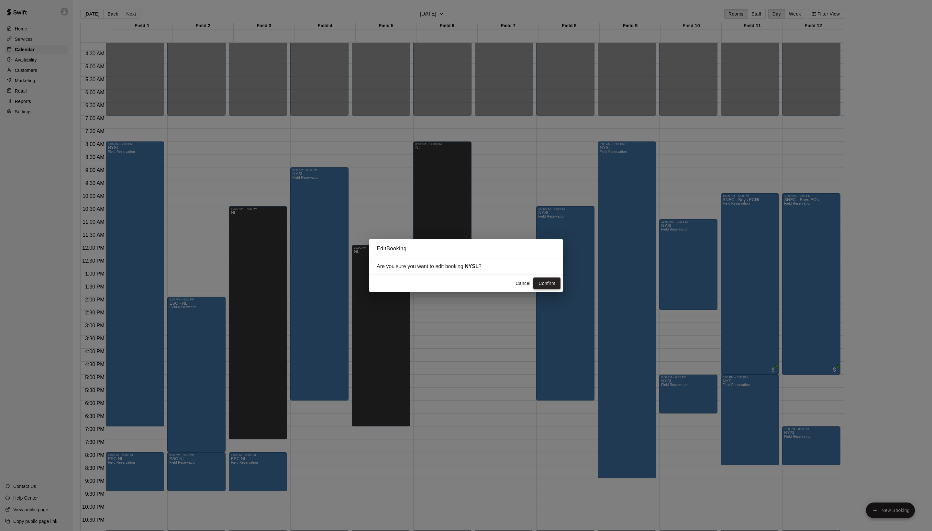
click at [552, 280] on button "Confirm" at bounding box center [546, 283] width 27 height 12
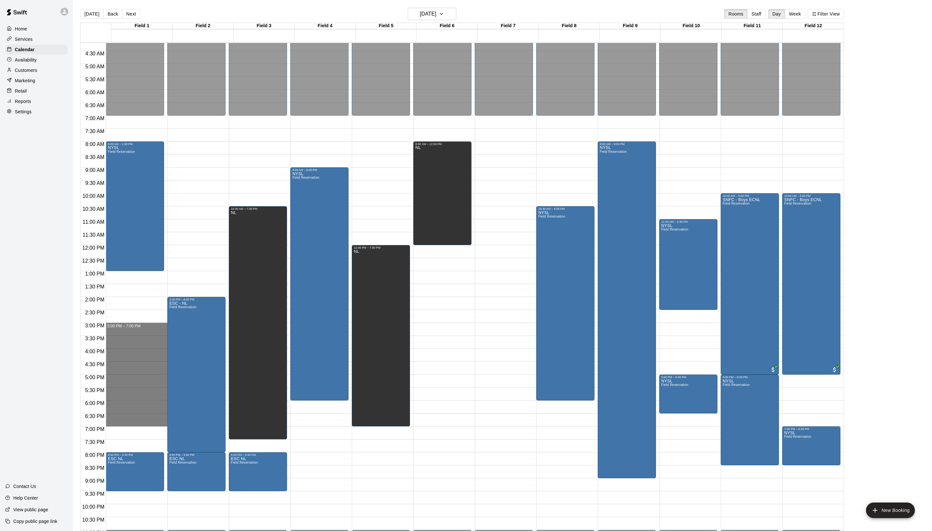
drag, startPoint x: 122, startPoint y: 328, endPoint x: 129, endPoint y: 427, distance: 99.3
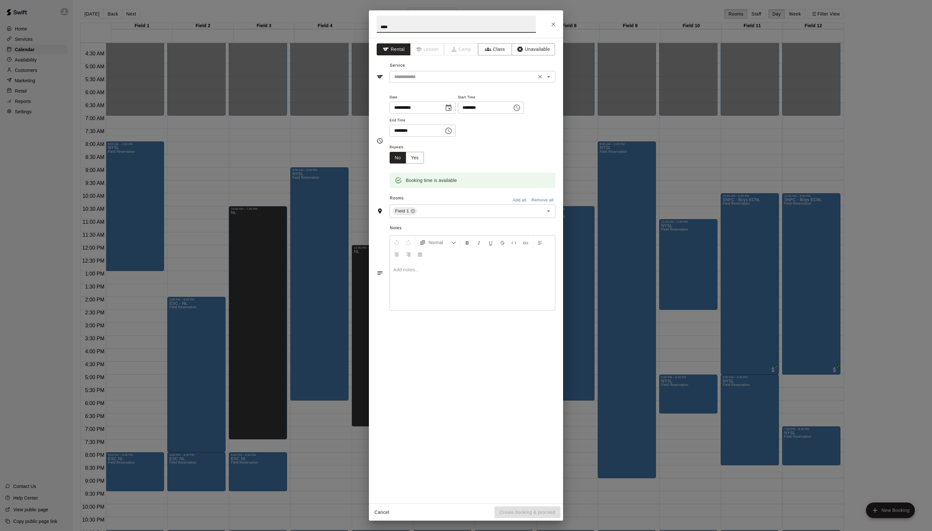
type input "****"
click at [434, 81] on input "text" at bounding box center [462, 77] width 143 height 8
click at [433, 111] on li "Field Reservation" at bounding box center [478, 105] width 153 height 11
type input "**********"
click at [520, 510] on button "Create booking & proceed" at bounding box center [527, 512] width 66 height 12
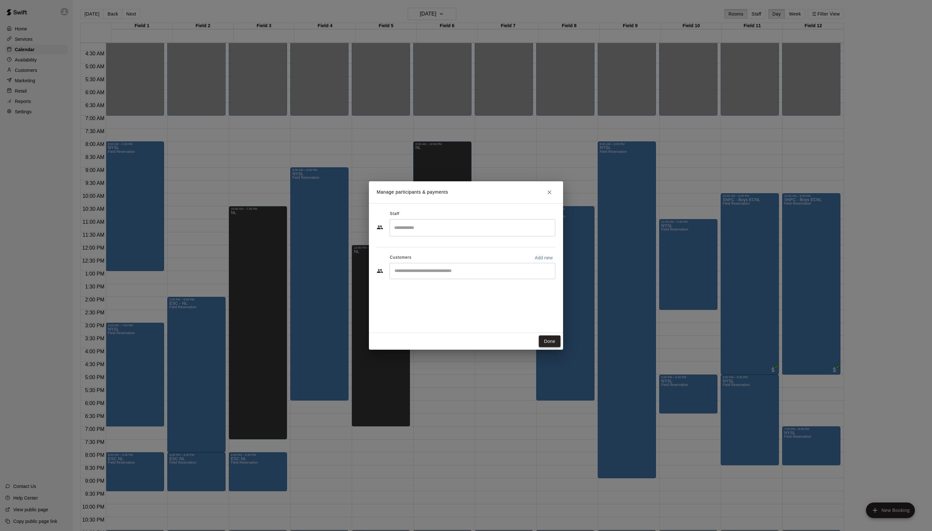
click at [548, 344] on button "Done" at bounding box center [550, 341] width 22 height 12
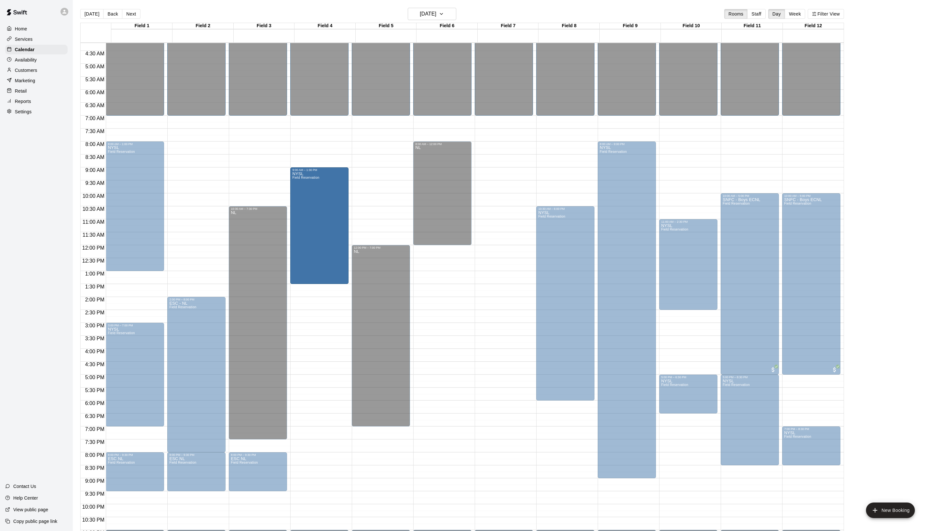
drag, startPoint x: 324, startPoint y: 402, endPoint x: 324, endPoint y: 291, distance: 111.3
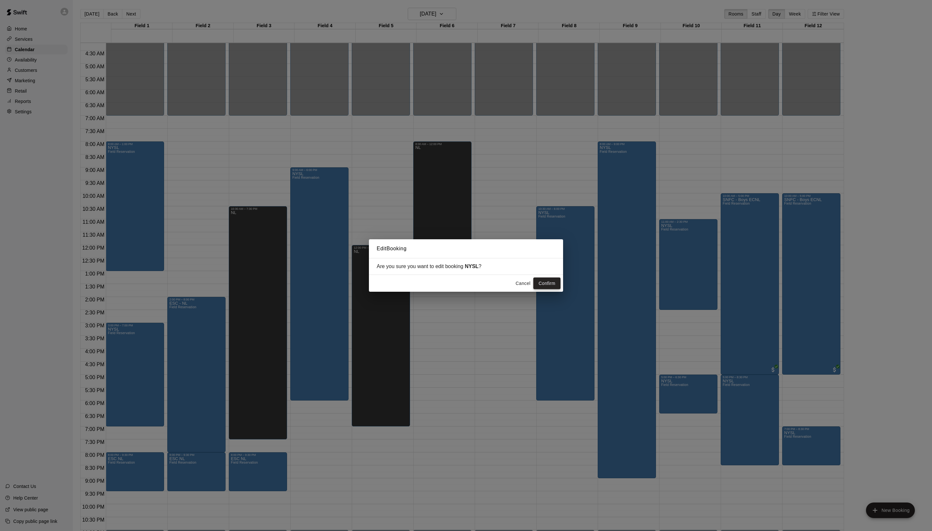
click at [534, 285] on button "Confirm" at bounding box center [546, 283] width 27 height 12
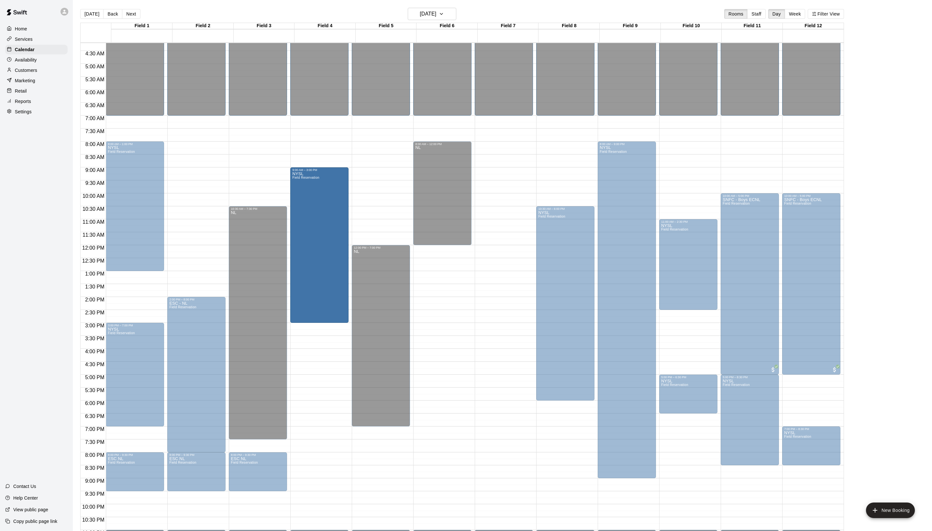
drag, startPoint x: 323, startPoint y: 285, endPoint x: 322, endPoint y: 331, distance: 45.9
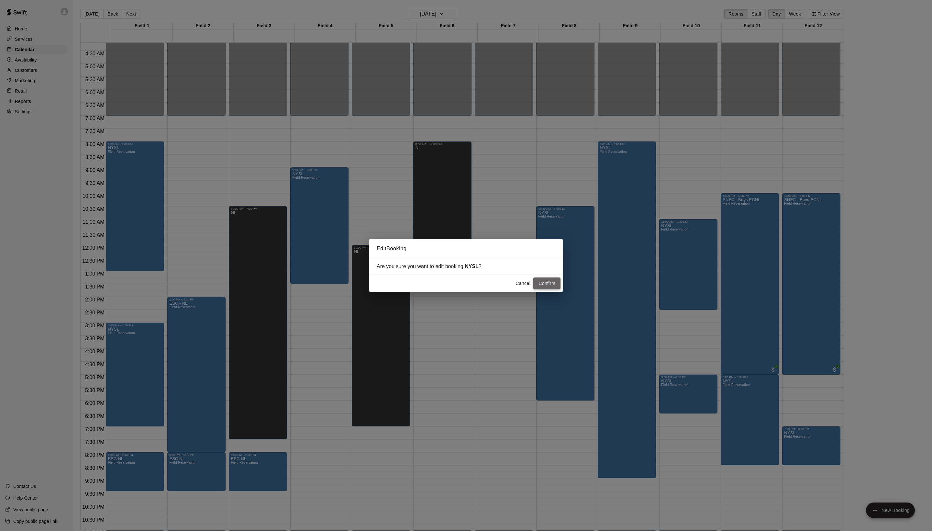
click at [533, 284] on button "Confirm" at bounding box center [546, 283] width 27 height 12
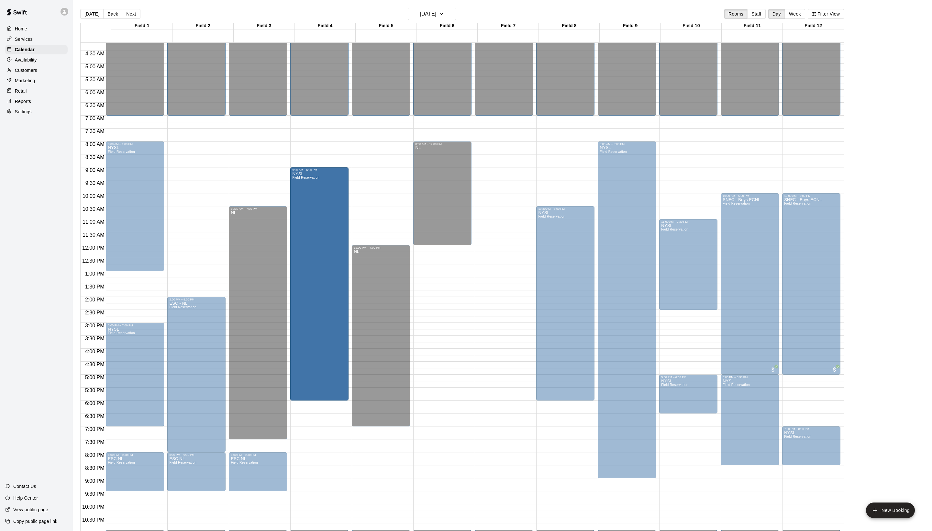
drag, startPoint x: 322, startPoint y: 324, endPoint x: 322, endPoint y: 408, distance: 84.1
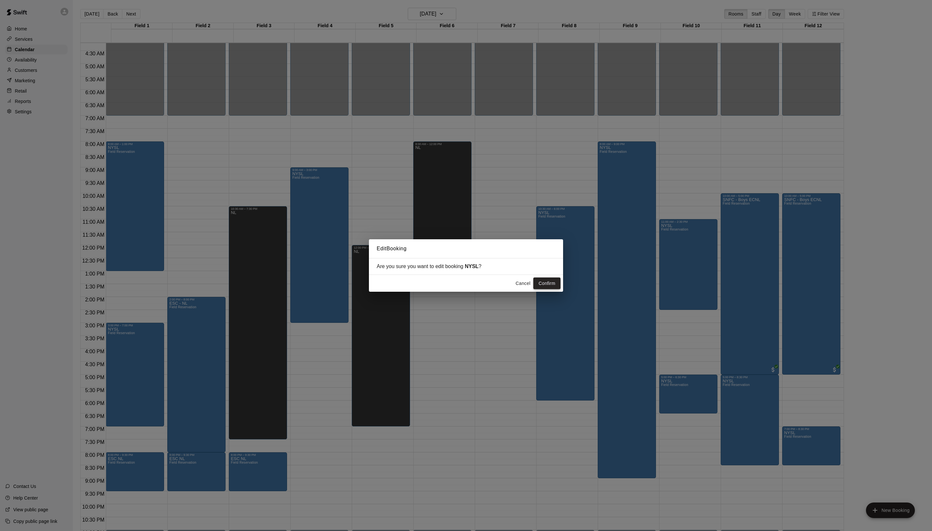
click at [544, 285] on button "Confirm" at bounding box center [546, 283] width 27 height 12
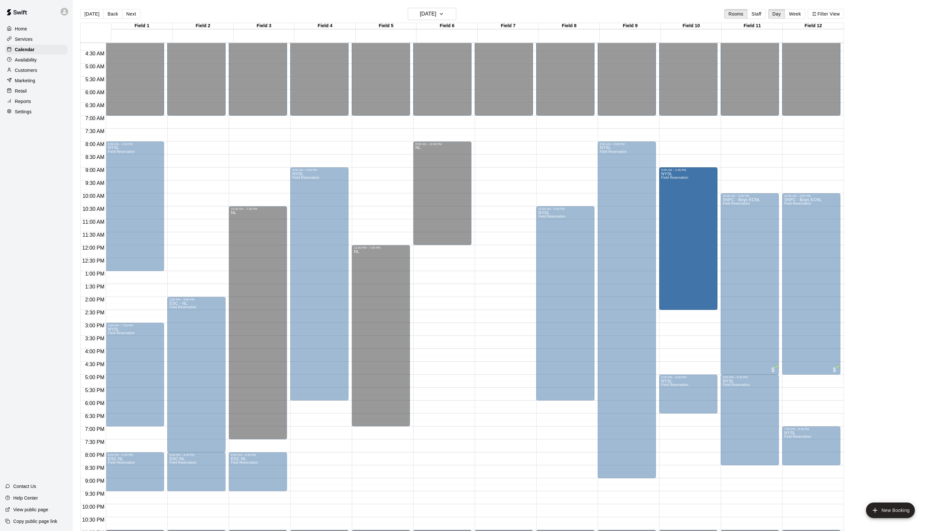
drag, startPoint x: 689, startPoint y: 224, endPoint x: 686, endPoint y: 171, distance: 53.1
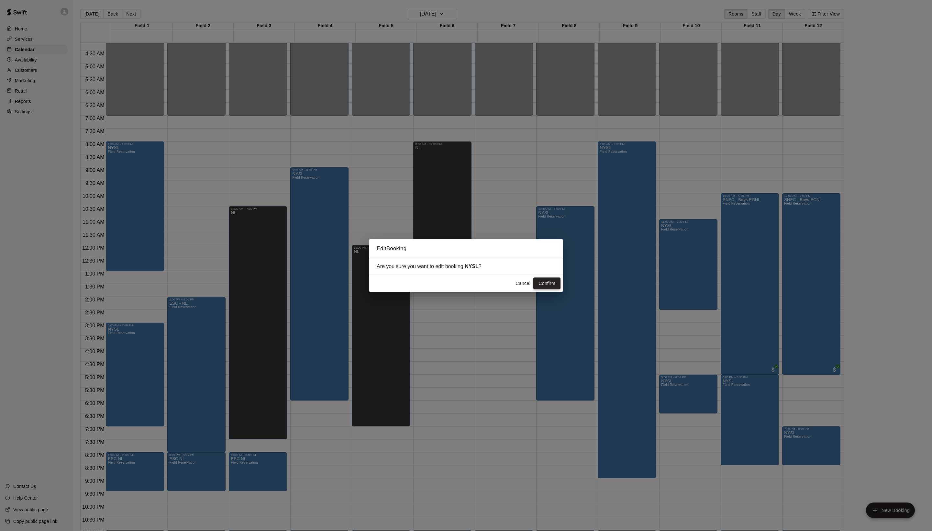
click at [553, 280] on button "Confirm" at bounding box center [546, 283] width 27 height 12
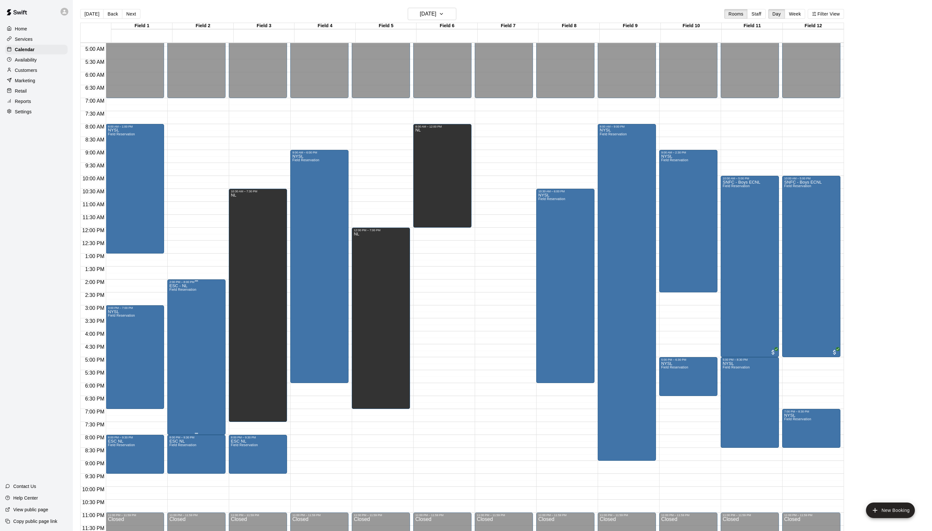
scroll to position [127, 0]
click at [140, 19] on button "Next" at bounding box center [131, 14] width 18 height 10
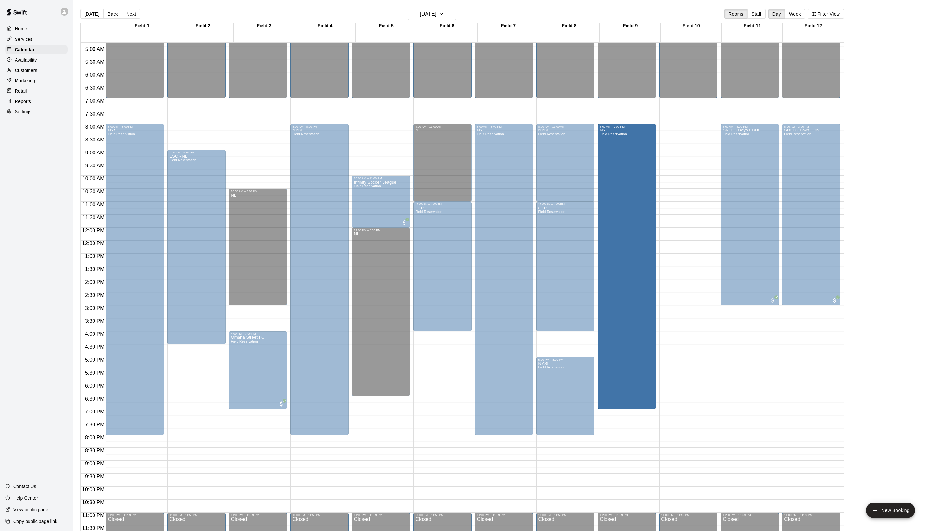
drag, startPoint x: 629, startPoint y: 434, endPoint x: 629, endPoint y: 416, distance: 18.1
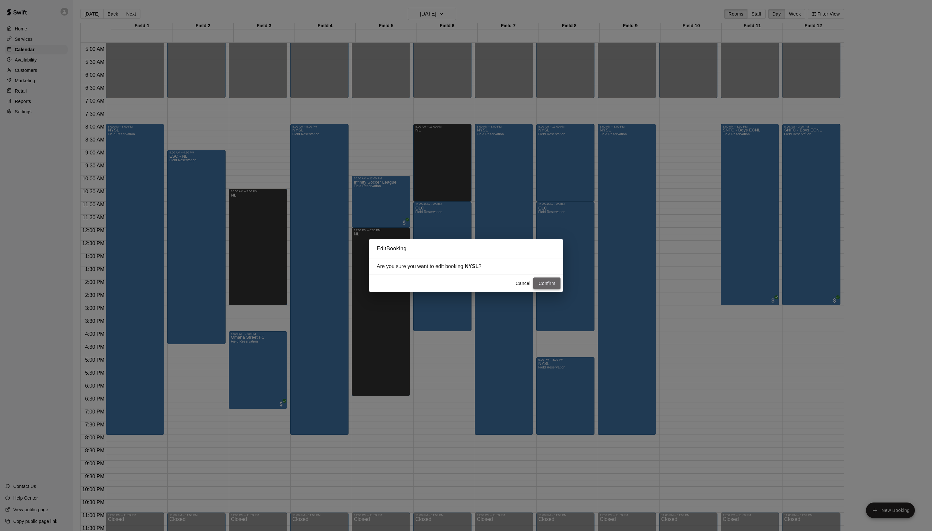
click at [557, 285] on button "Confirm" at bounding box center [546, 283] width 27 height 12
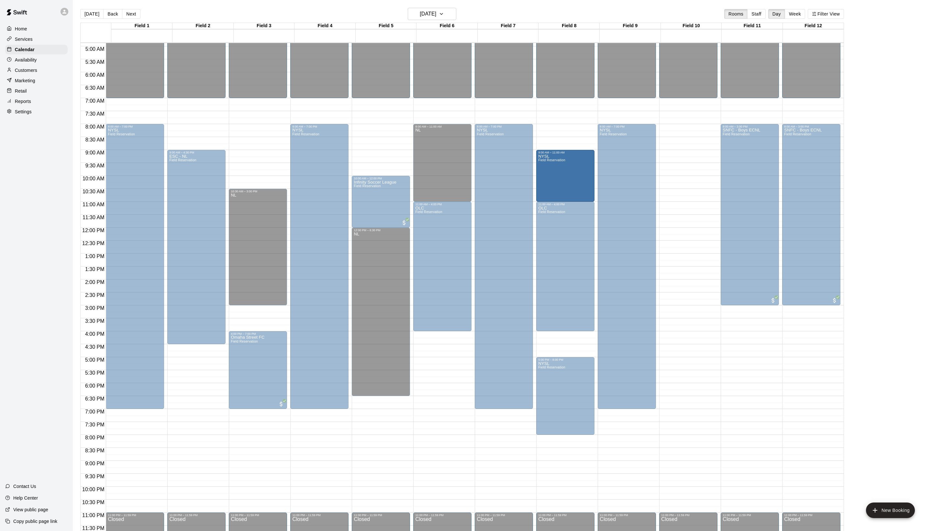
drag, startPoint x: 568, startPoint y: 127, endPoint x: 570, endPoint y: 153, distance: 26.0
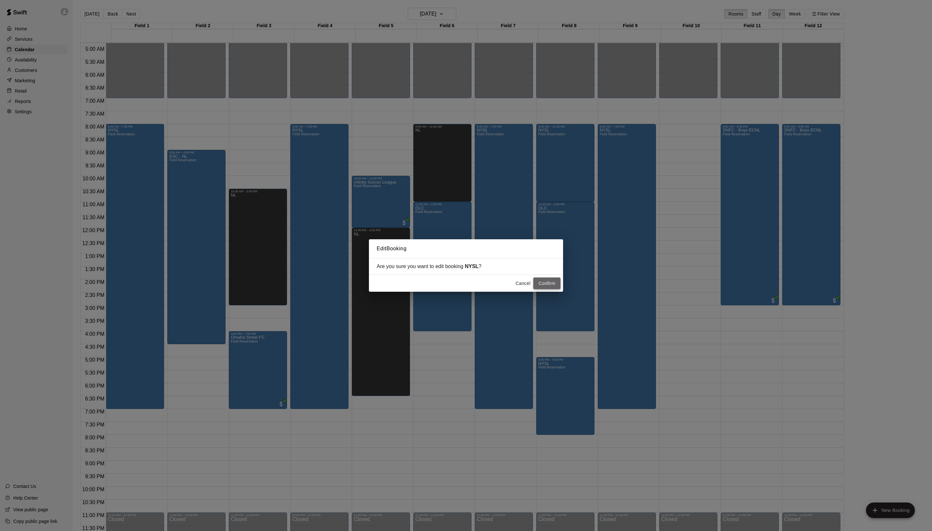
click at [549, 289] on button "Confirm" at bounding box center [546, 283] width 27 height 12
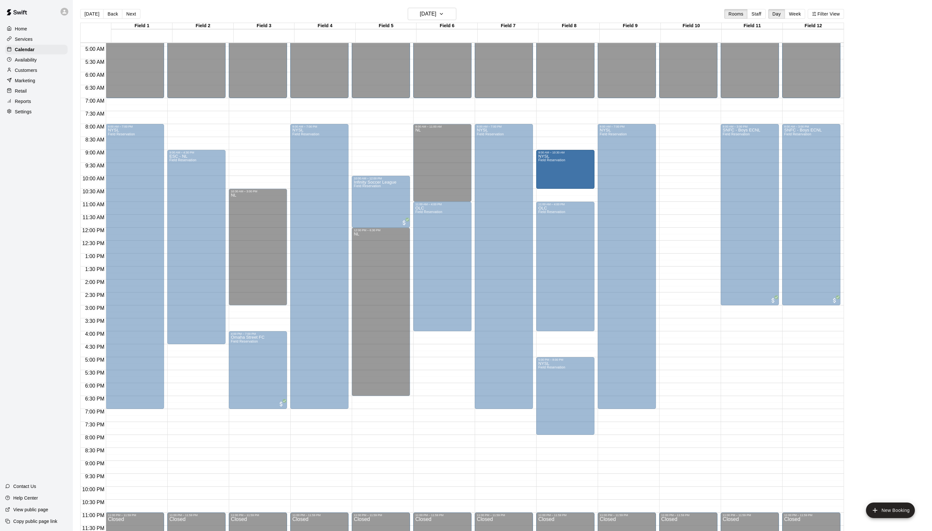
drag, startPoint x: 567, startPoint y: 202, endPoint x: 567, endPoint y: 194, distance: 7.8
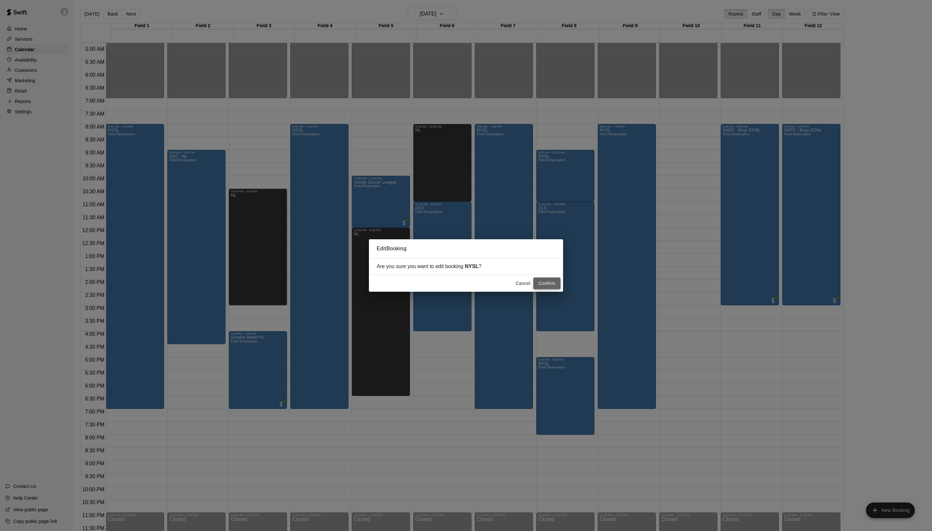
click at [553, 283] on button "Confirm" at bounding box center [546, 283] width 27 height 12
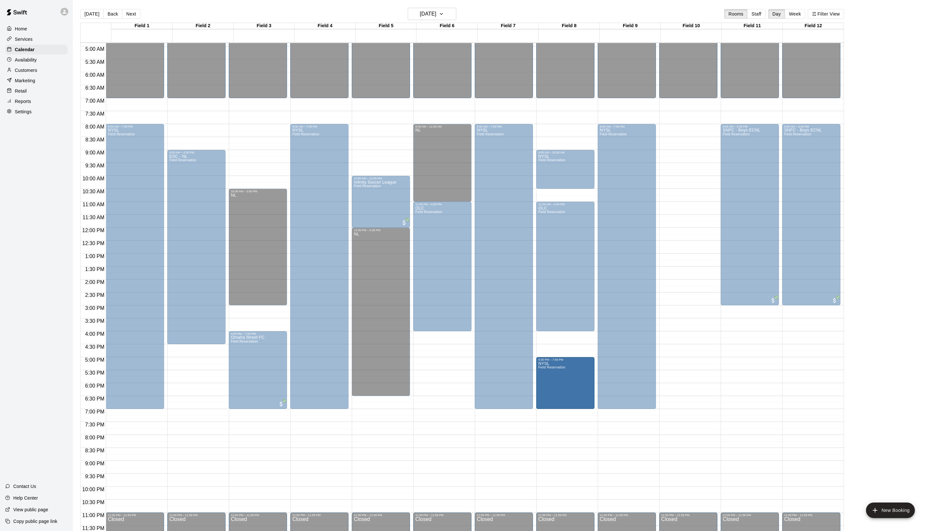
drag, startPoint x: 569, startPoint y: 434, endPoint x: 569, endPoint y: 412, distance: 22.0
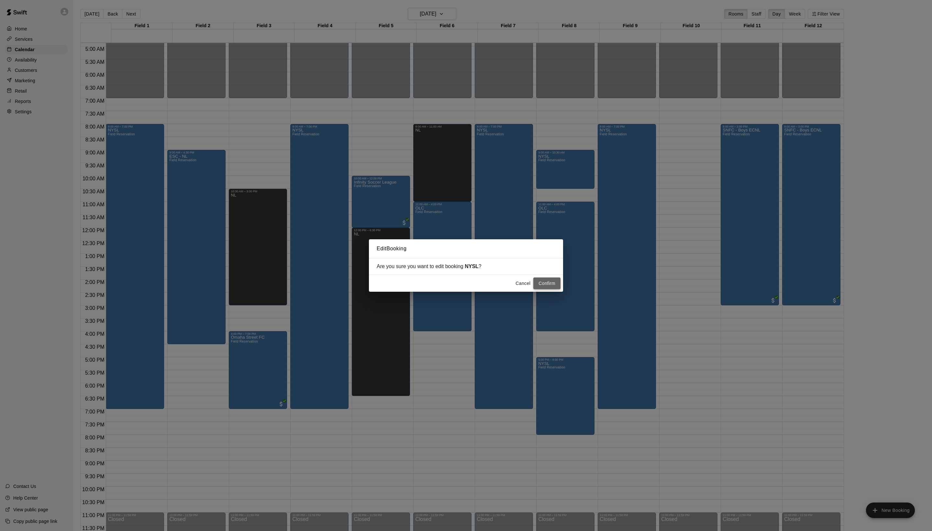
click at [543, 286] on button "Confirm" at bounding box center [546, 283] width 27 height 12
click at [541, 283] on button "Confirm" at bounding box center [546, 283] width 27 height 12
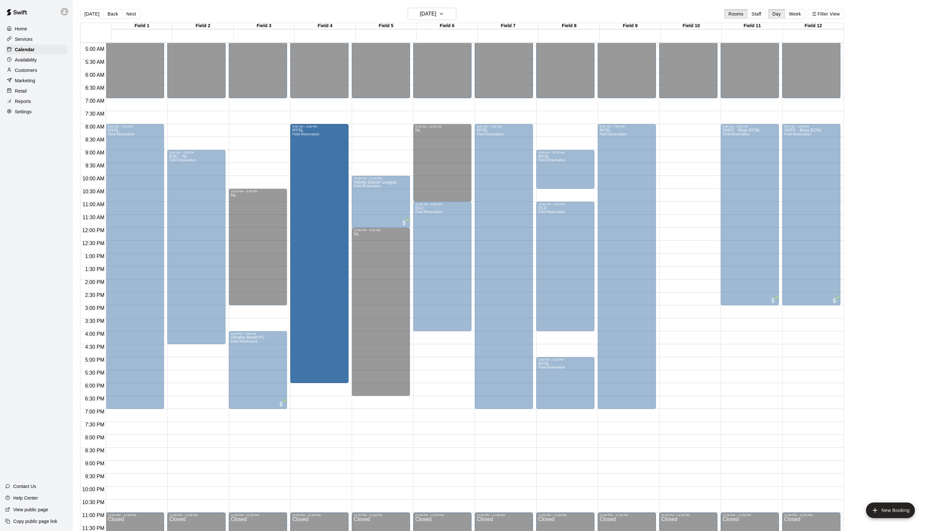
drag, startPoint x: 323, startPoint y: 408, endPoint x: 323, endPoint y: 387, distance: 21.4
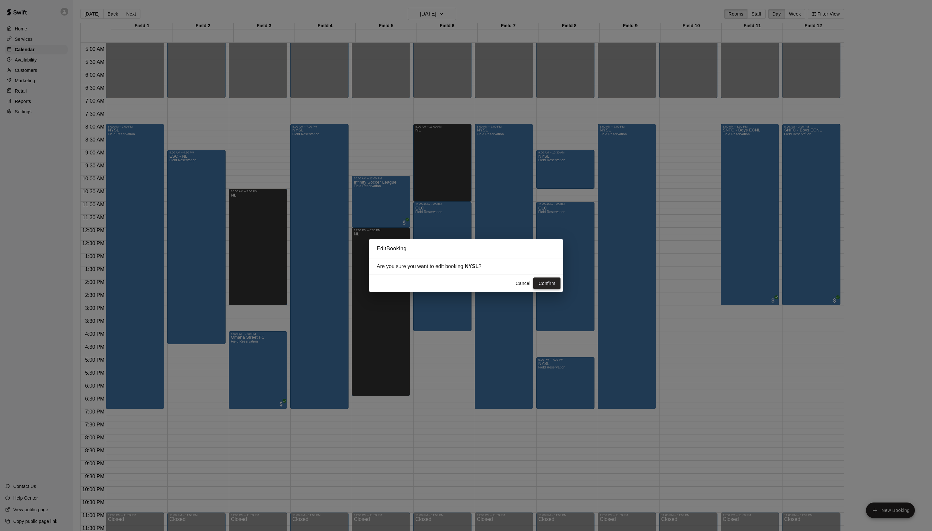
click at [545, 285] on button "Confirm" at bounding box center [546, 283] width 27 height 12
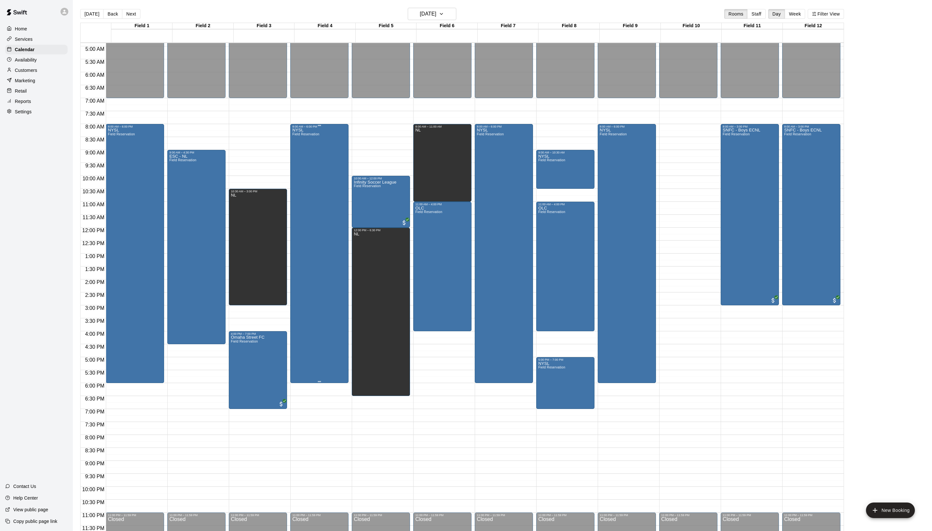
click at [319, 252] on div "NYSL Field Reservation" at bounding box center [305, 393] width 27 height 531
click at [306, 144] on icon "edit" at bounding box center [303, 141] width 6 height 6
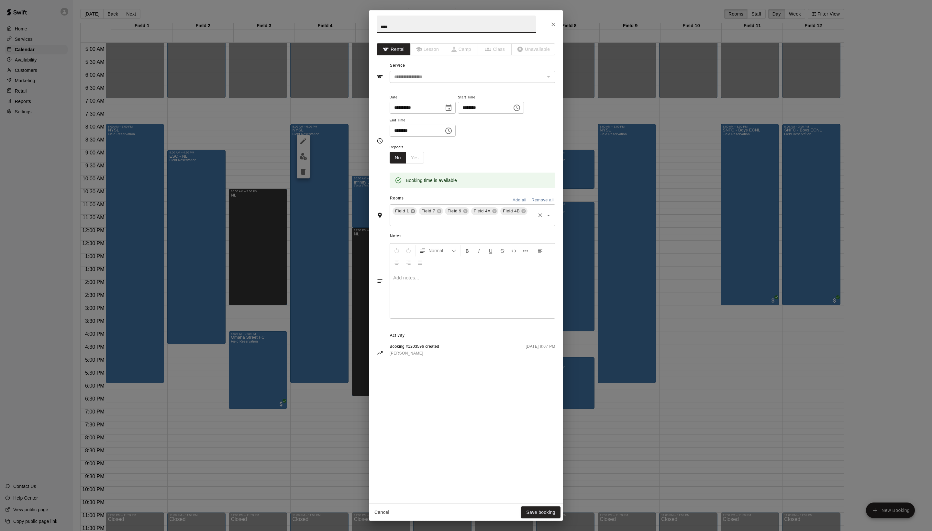
click at [415, 213] on icon at bounding box center [413, 211] width 4 height 4
click at [418, 213] on icon at bounding box center [416, 211] width 4 height 4
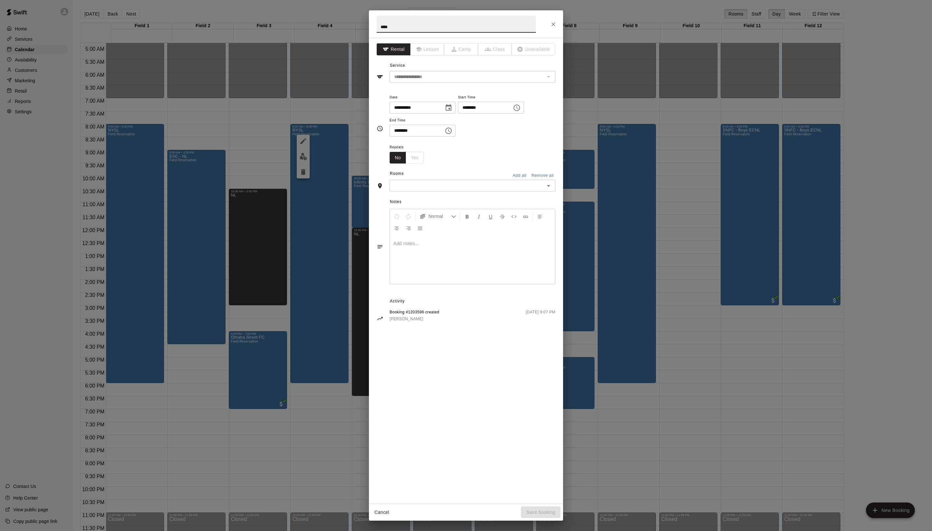
click at [413, 192] on div "​" at bounding box center [473, 186] width 166 height 12
click at [449, 240] on li "Field 7" at bounding box center [478, 234] width 153 height 11
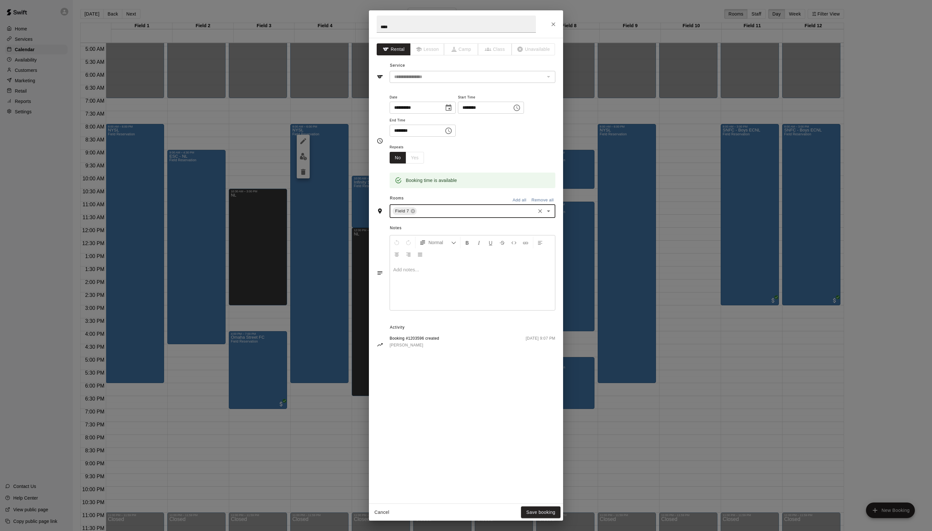
click at [451, 215] on input "text" at bounding box center [476, 211] width 116 height 8
click at [437, 81] on li "Field 9" at bounding box center [478, 75] width 153 height 11
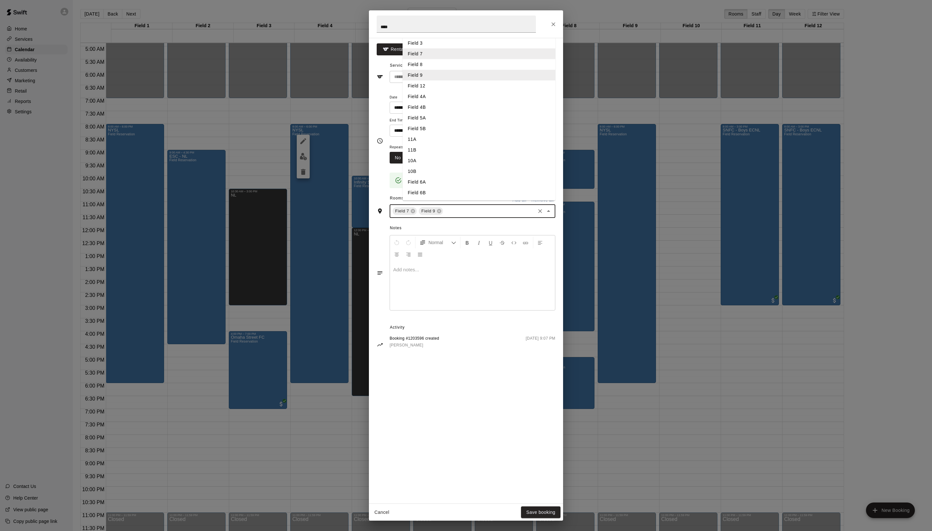
click at [490, 215] on input "text" at bounding box center [489, 211] width 90 height 8
click at [423, 27] on li "Field 1" at bounding box center [478, 21] width 153 height 11
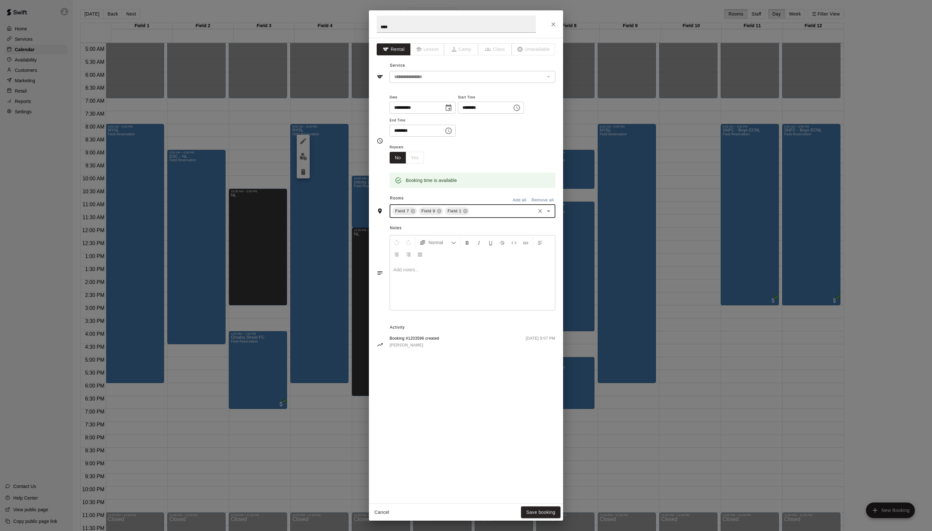
click at [452, 135] on icon "Choose time, selected time is 6:00 PM" at bounding box center [449, 131] width 8 height 8
click at [415, 216] on li "07" at bounding box center [412, 210] width 16 height 12
type input "********"
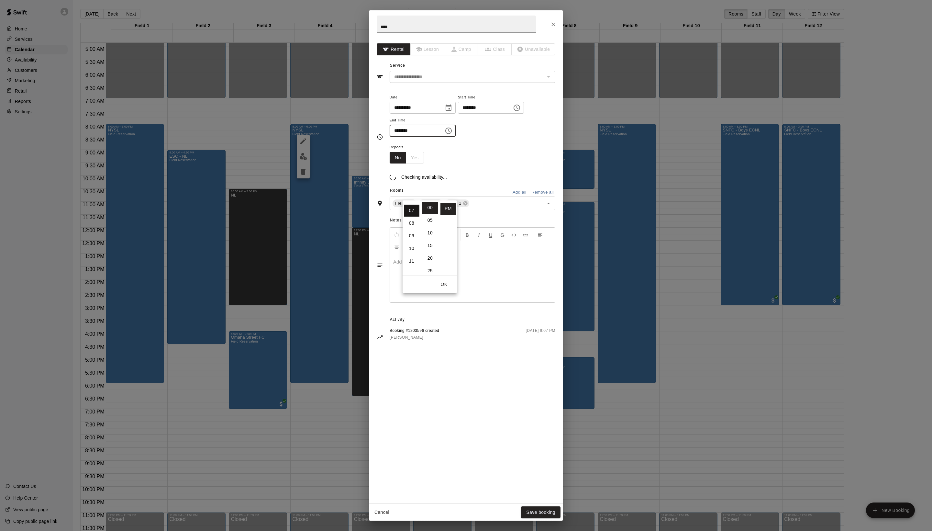
scroll to position [100, 0]
click at [537, 513] on button "Save booking" at bounding box center [540, 512] width 39 height 12
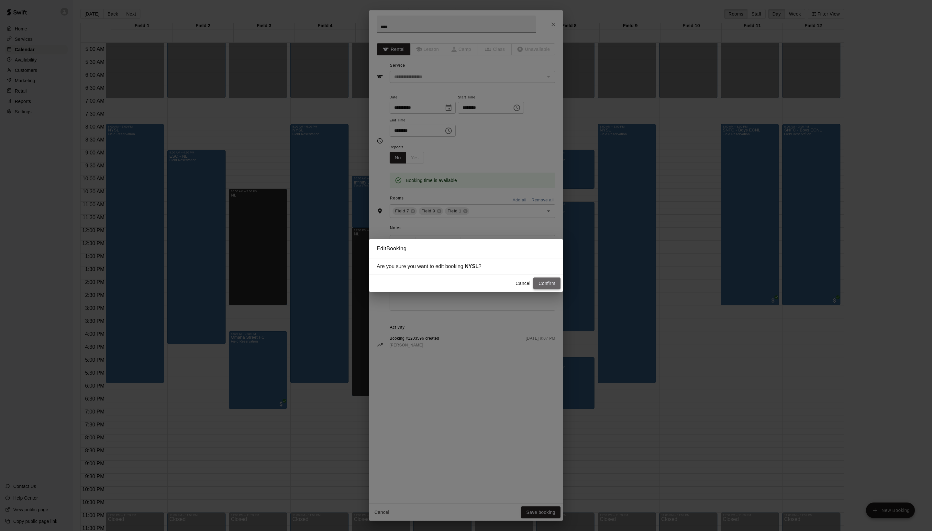
click at [544, 286] on button "Confirm" at bounding box center [546, 283] width 27 height 12
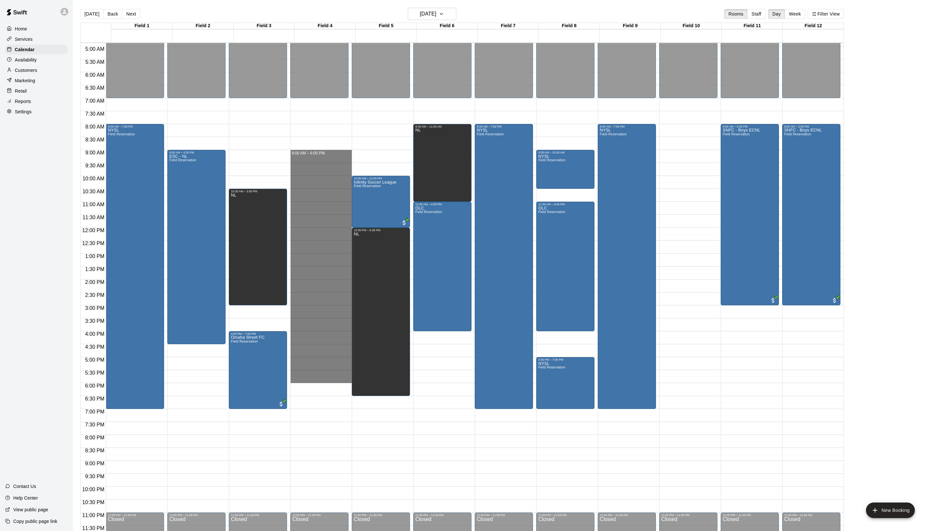
drag, startPoint x: 306, startPoint y: 153, endPoint x: 326, endPoint y: 382, distance: 229.3
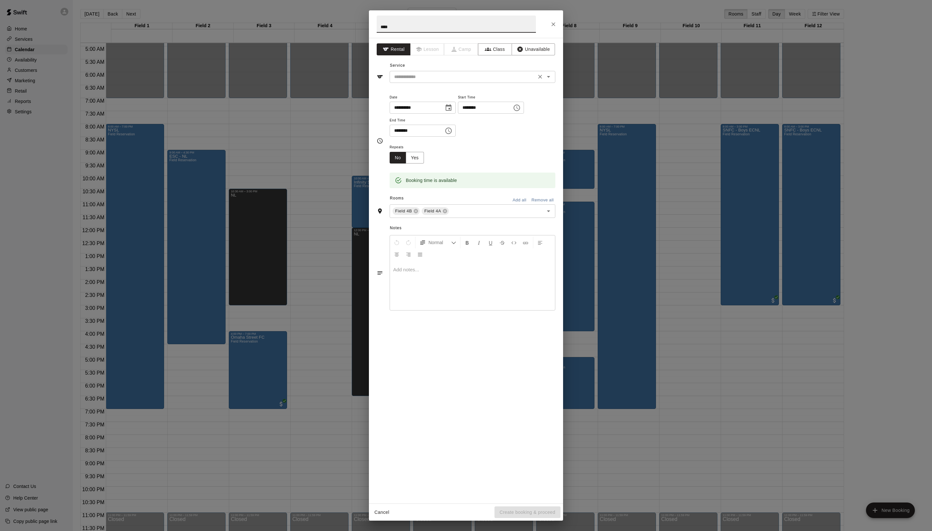
type input "****"
click at [455, 81] on input "text" at bounding box center [462, 77] width 143 height 8
click at [450, 102] on li "Field Reservation" at bounding box center [478, 105] width 153 height 11
type input "**********"
click at [504, 514] on button "Create booking & proceed" at bounding box center [527, 512] width 66 height 12
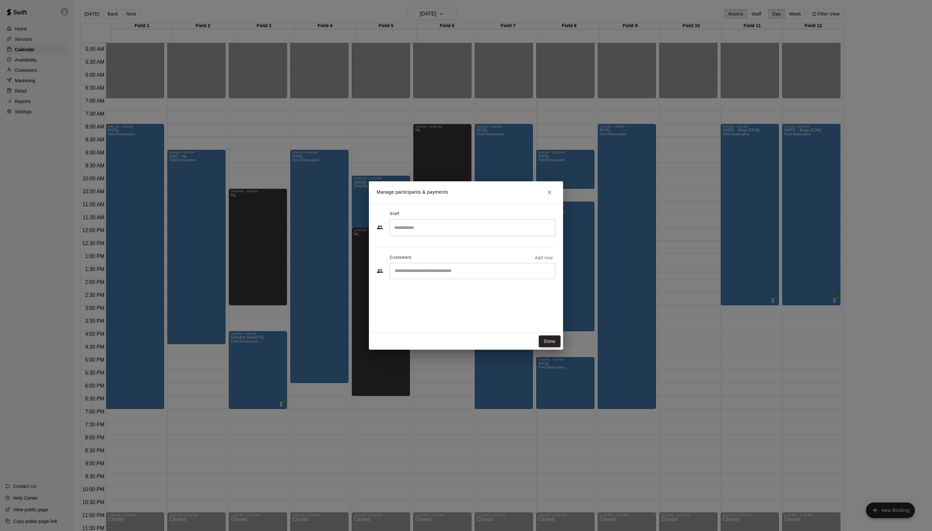
click at [553, 338] on button "Done" at bounding box center [550, 341] width 22 height 12
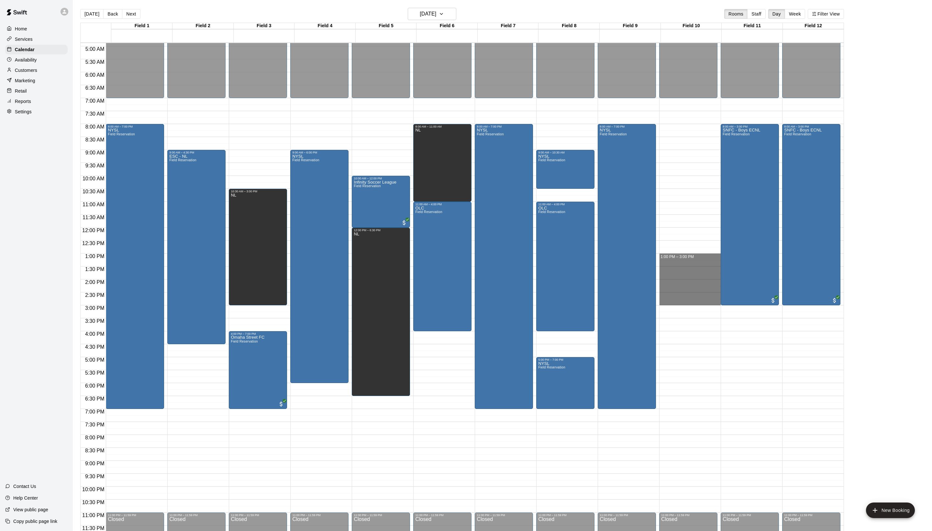
drag, startPoint x: 670, startPoint y: 258, endPoint x: 673, endPoint y: 306, distance: 47.9
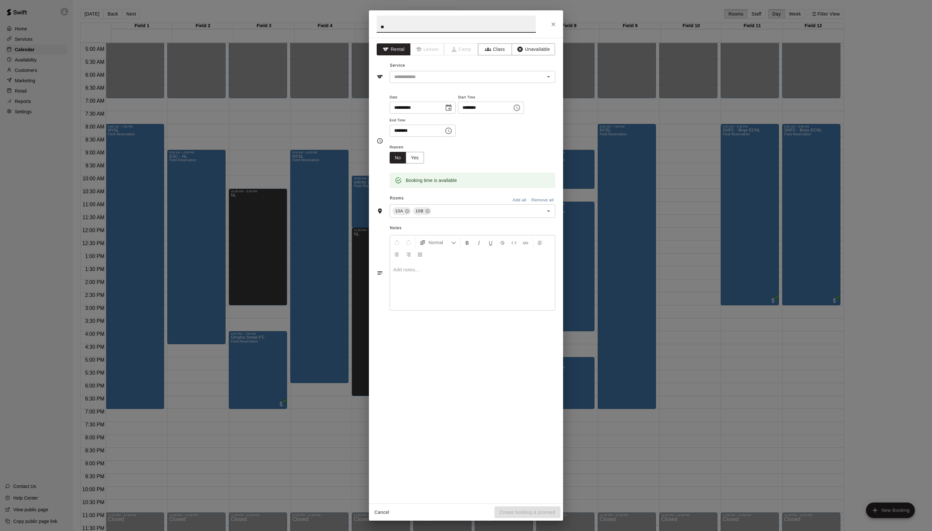
type input "*"
type input "********"
click at [452, 81] on input "text" at bounding box center [462, 77] width 143 height 8
click at [447, 102] on li "Field Reservation" at bounding box center [478, 105] width 153 height 11
type input "**********"
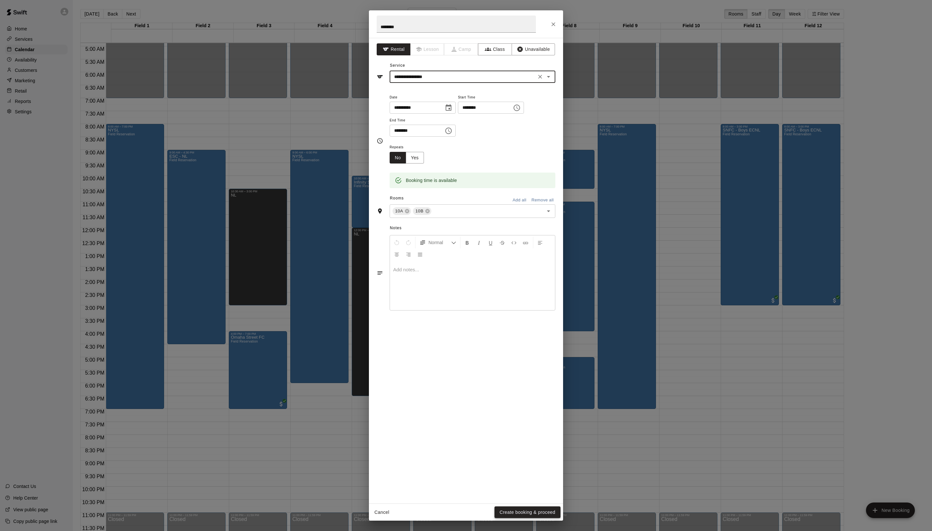
click at [526, 513] on button "Create booking & proceed" at bounding box center [527, 512] width 66 height 12
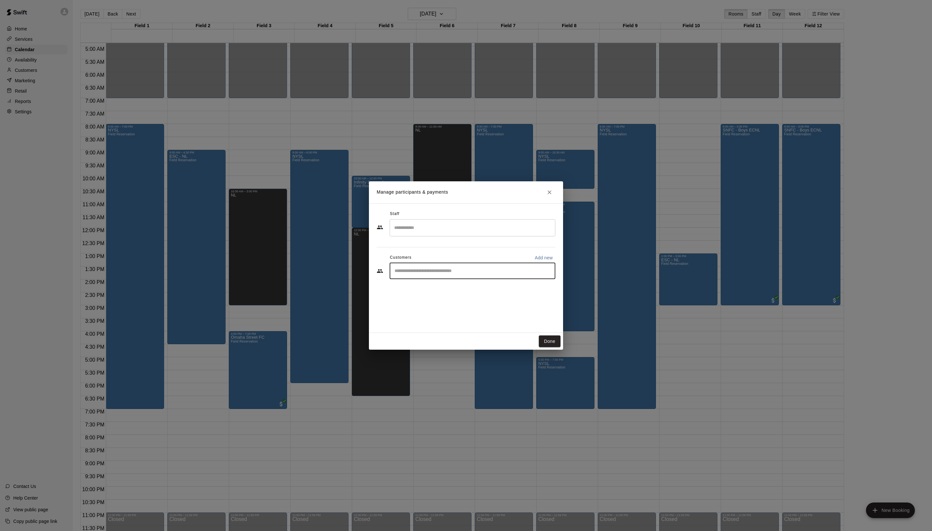
click at [426, 274] on input "Start typing to search customers..." at bounding box center [472, 271] width 160 height 6
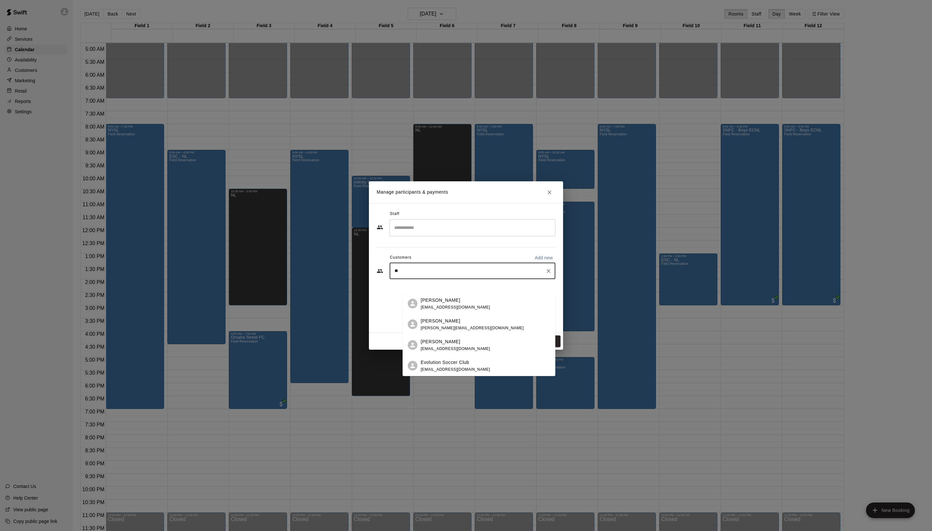
type input "*"
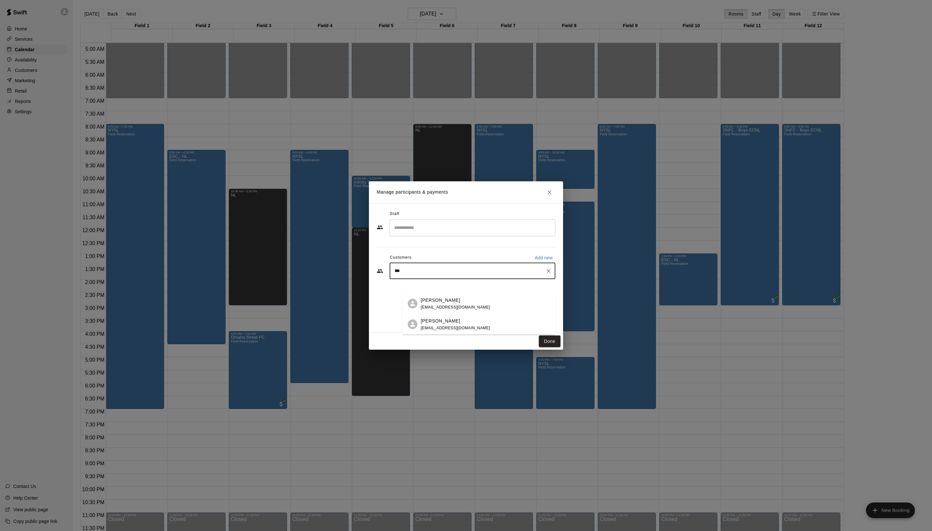
type input "****"
click at [452, 325] on span "kdroegesoccer@gmail.com" at bounding box center [456, 327] width 70 height 5
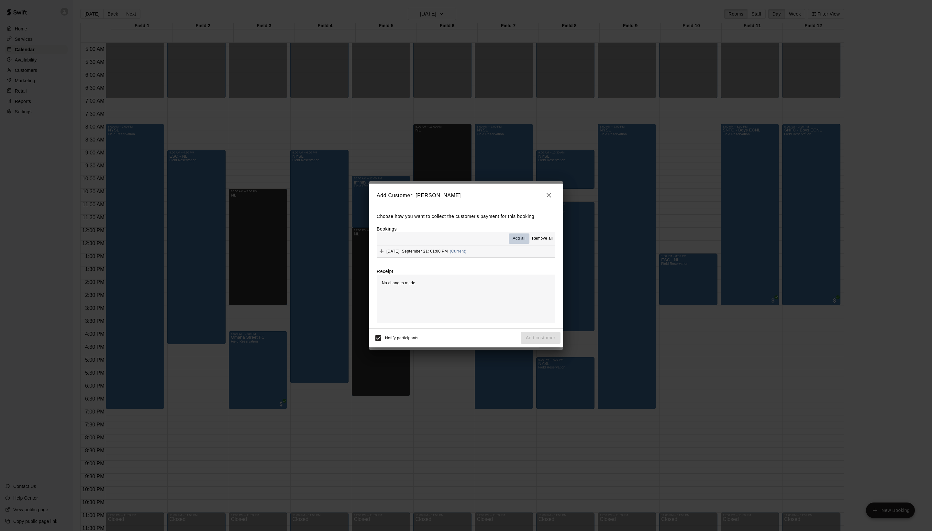
click at [512, 238] on span "Add all" at bounding box center [518, 238] width 13 height 6
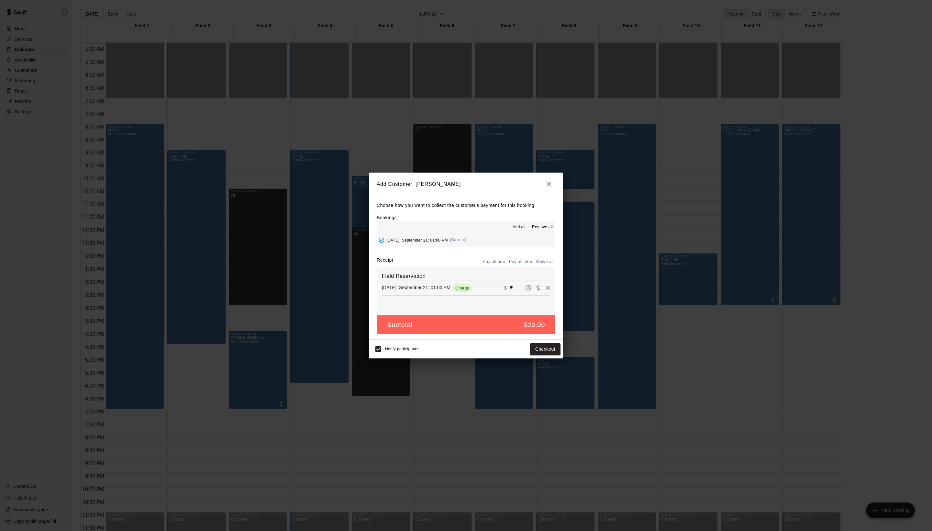
click at [545, 267] on button "Waive all" at bounding box center [544, 262] width 21 height 10
type input "*"
click at [540, 355] on button "Add customer" at bounding box center [541, 349] width 40 height 12
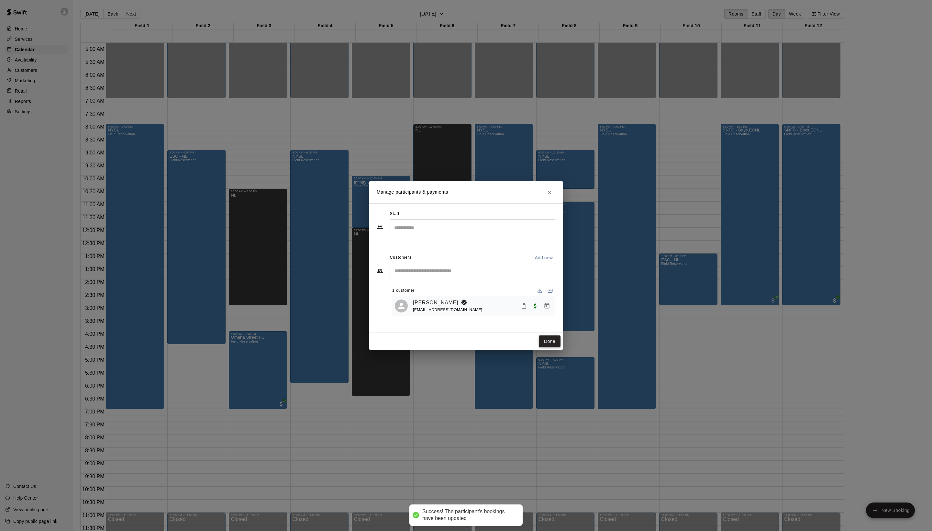
click at [539, 347] on button "Done" at bounding box center [550, 341] width 22 height 12
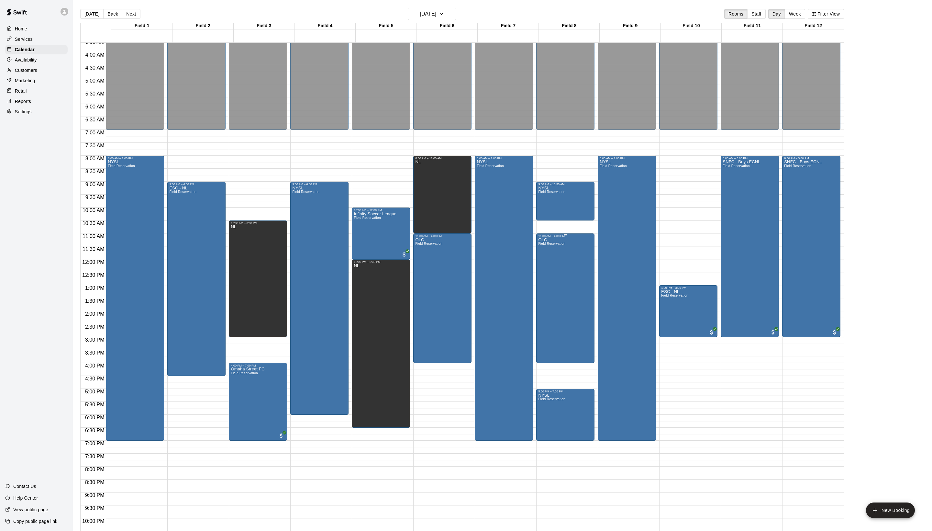
scroll to position [26, 0]
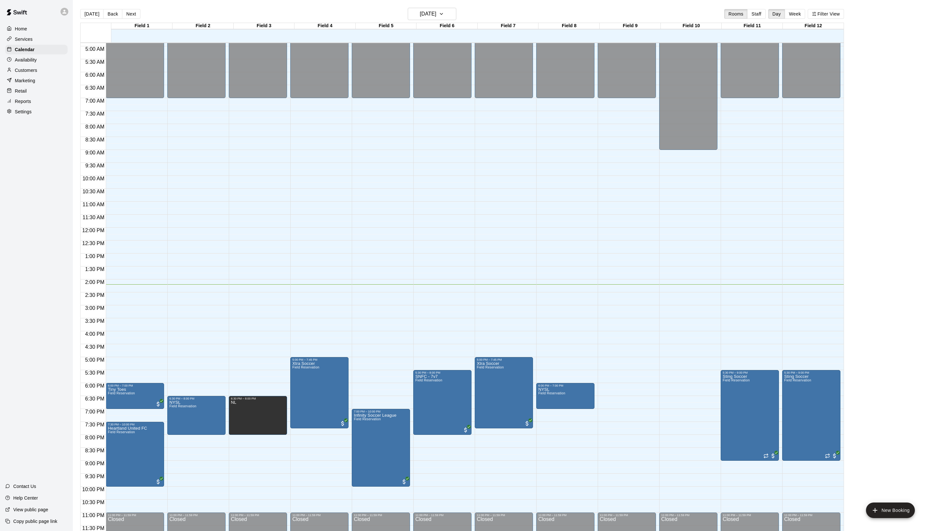
scroll to position [130, 0]
